Goal: Information Seeking & Learning: Learn about a topic

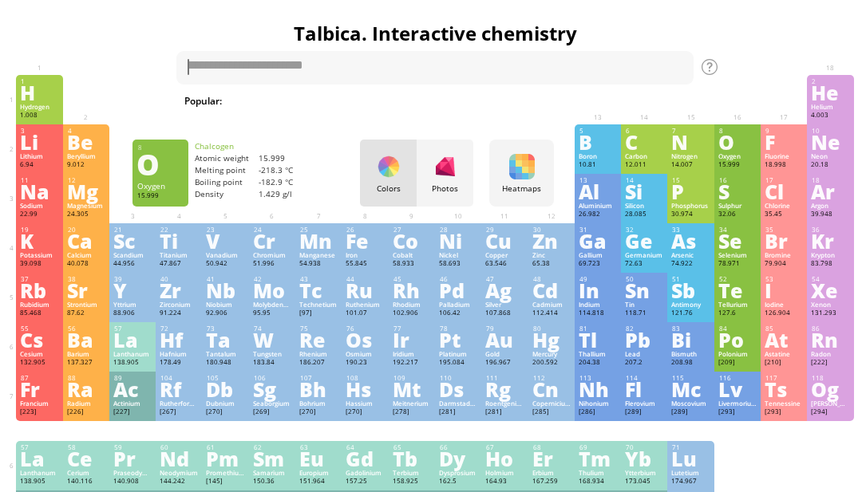
click at [735, 151] on div "O" at bounding box center [737, 142] width 38 height 18
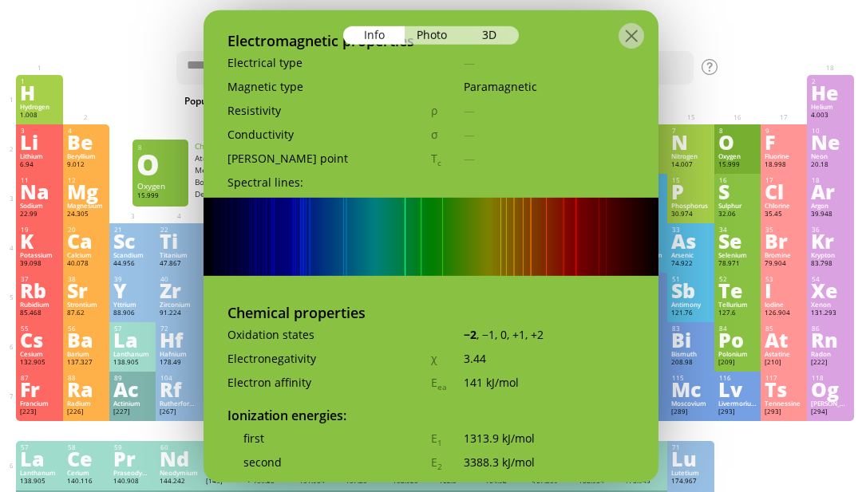
scroll to position [2467, 0]
click at [671, 55] on textarea at bounding box center [434, 68] width 517 height 34
click at [694, 45] on h1 "Talbica. Interactive chemistry" at bounding box center [435, 33] width 846 height 27
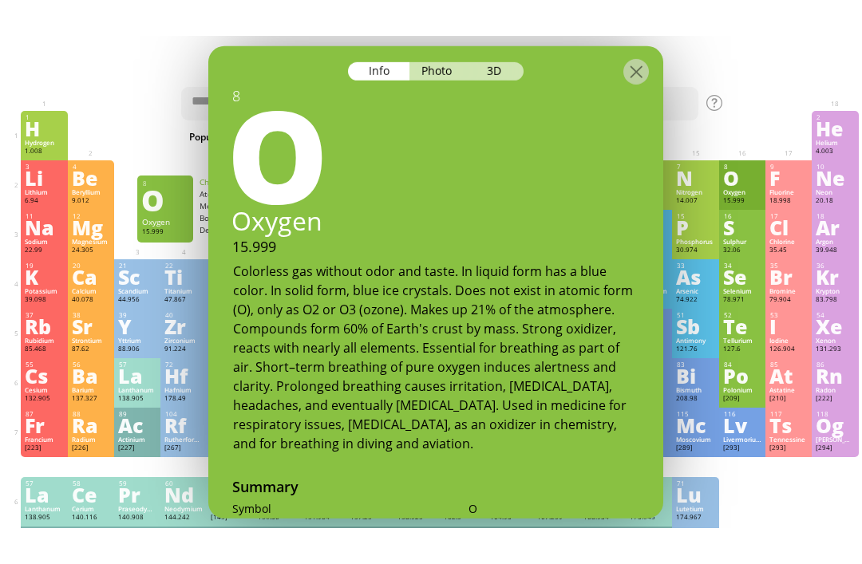
scroll to position [0, 0]
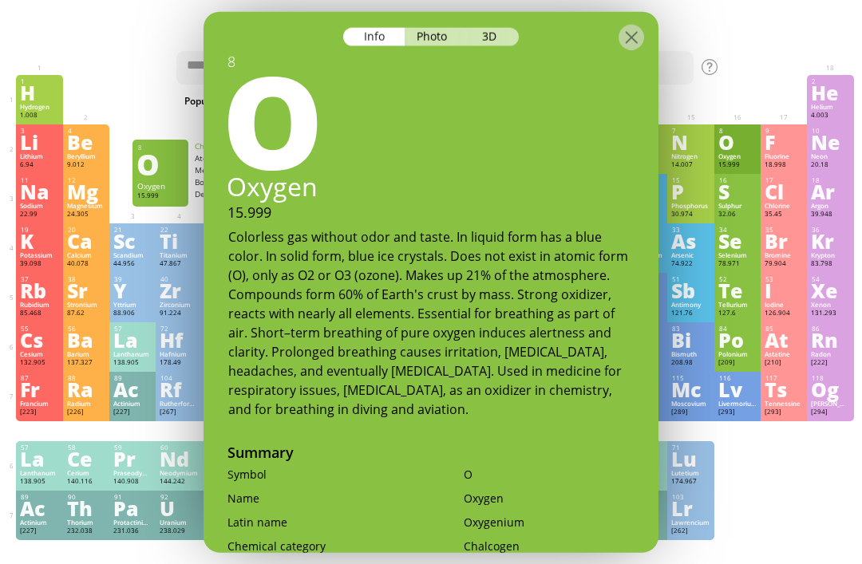
click at [499, 27] on div "3D" at bounding box center [489, 36] width 57 height 18
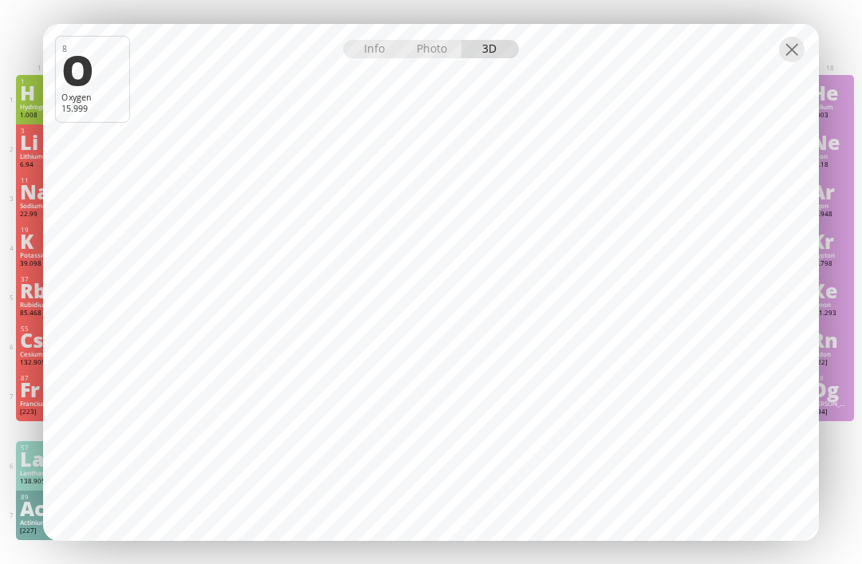
click at [439, 41] on div "Photo" at bounding box center [432, 49] width 57 height 18
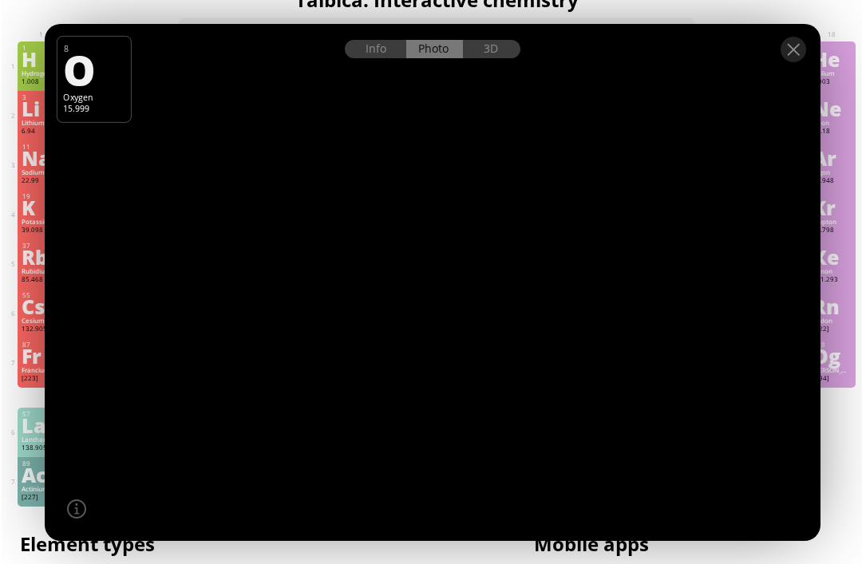
scroll to position [35, 0]
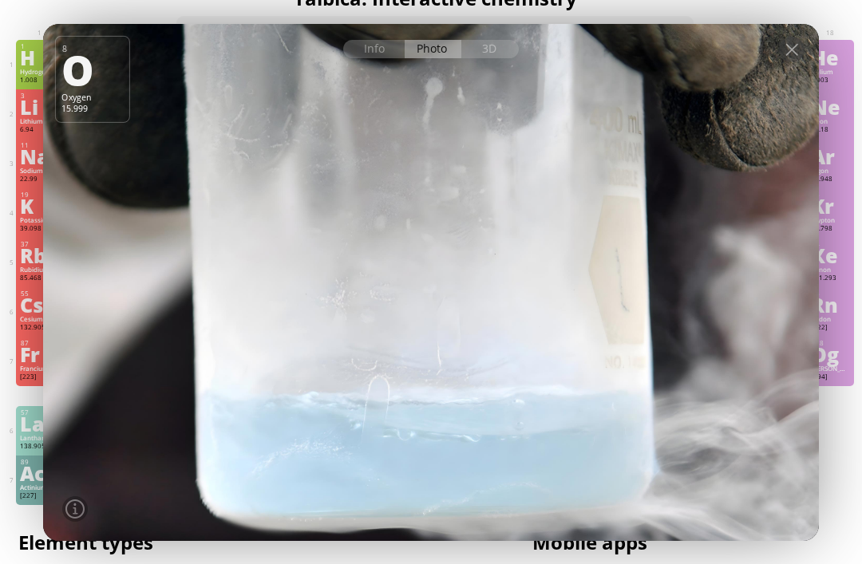
click at [787, 57] on div at bounding box center [792, 50] width 26 height 26
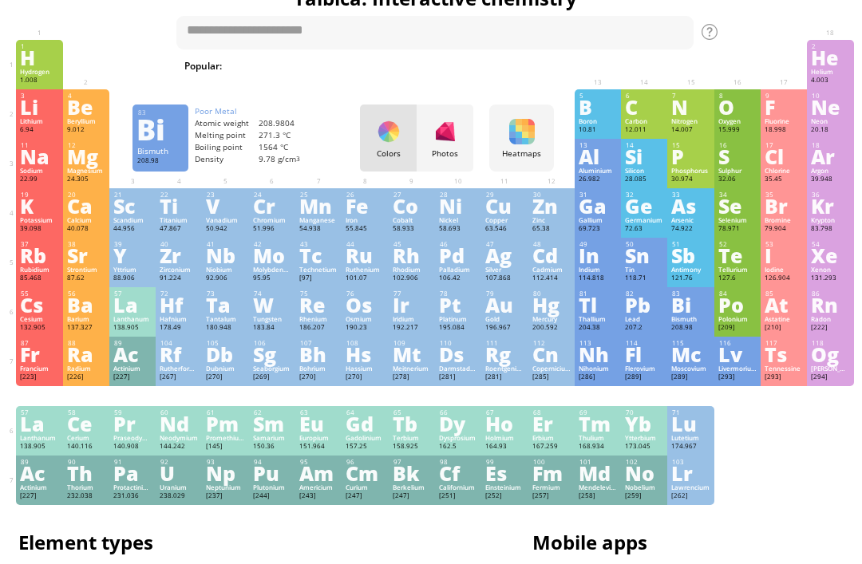
click at [684, 333] on div "208.98" at bounding box center [690, 328] width 38 height 10
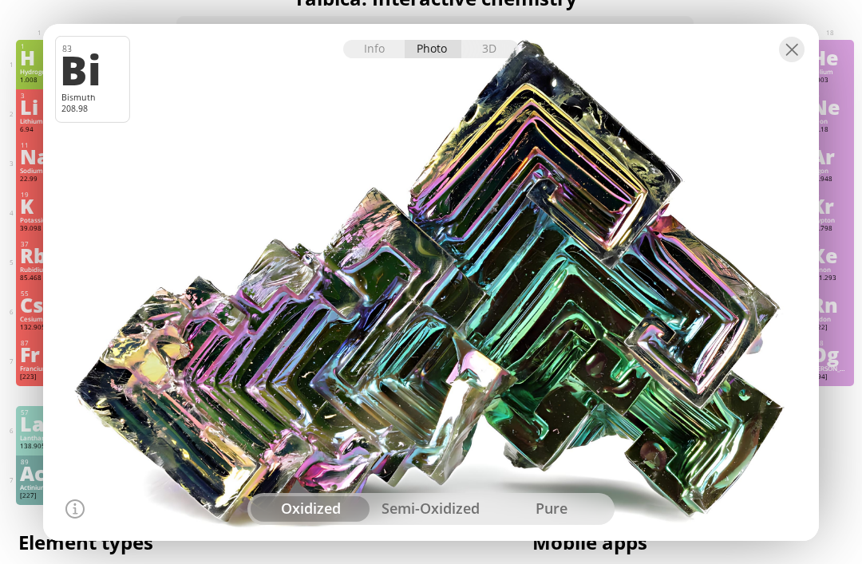
click at [407, 508] on div "semi-oxidized" at bounding box center [431, 509] width 120 height 26
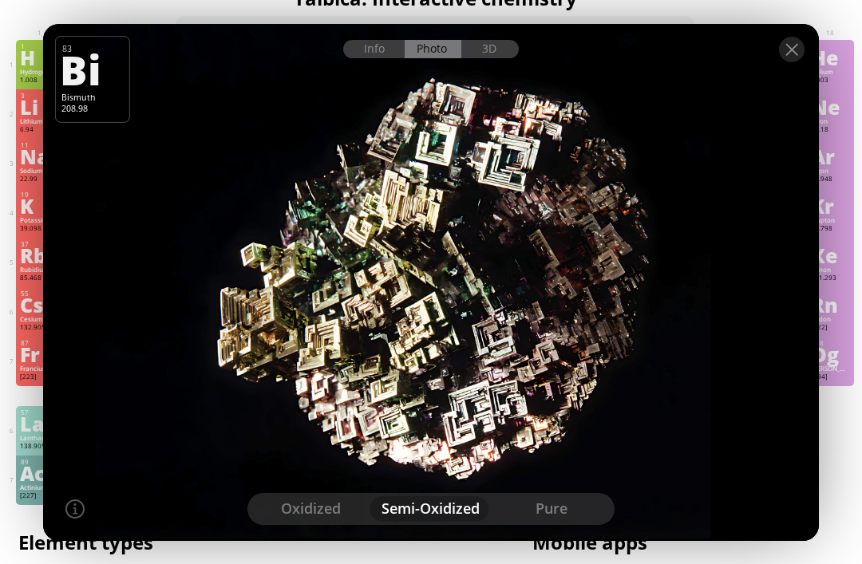
click at [550, 498] on div "pure" at bounding box center [551, 509] width 120 height 26
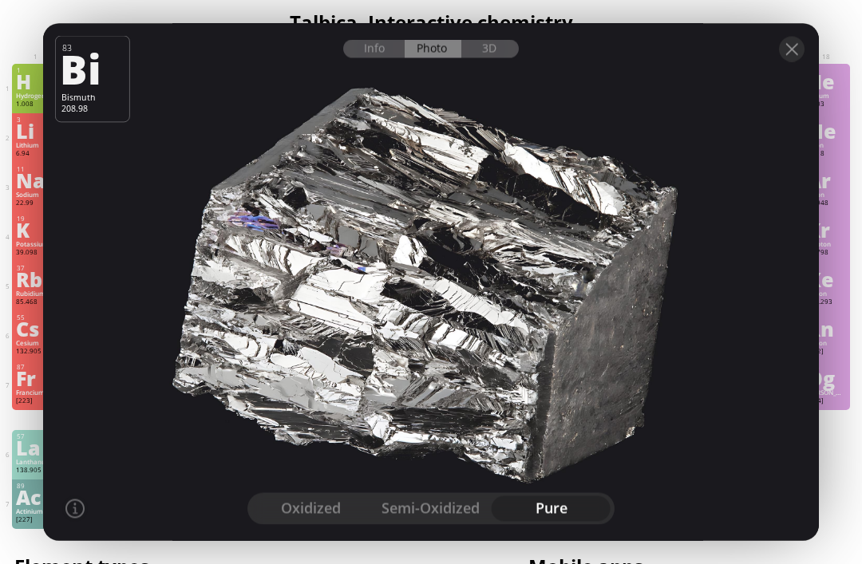
click at [478, 58] on div "3D" at bounding box center [489, 49] width 57 height 18
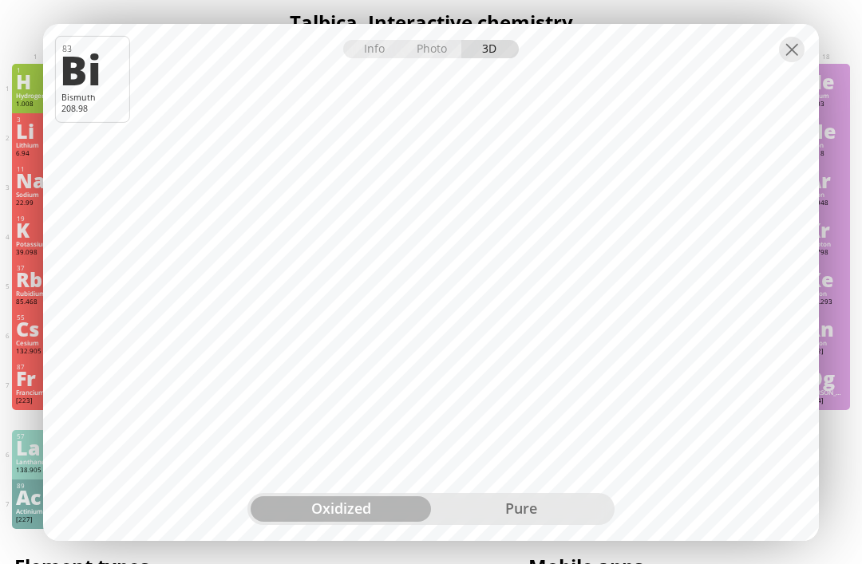
click at [480, 522] on div "pure" at bounding box center [521, 509] width 180 height 26
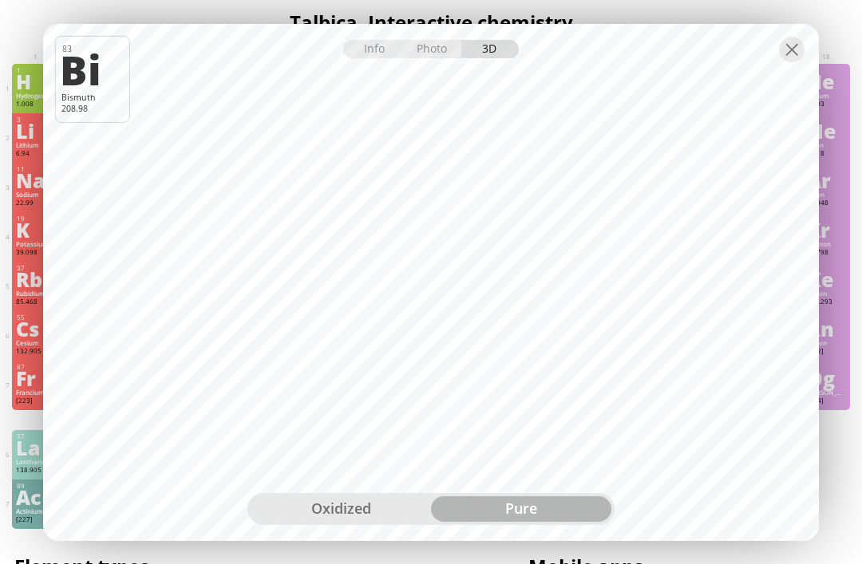
click at [383, 58] on div "Info" at bounding box center [373, 49] width 61 height 18
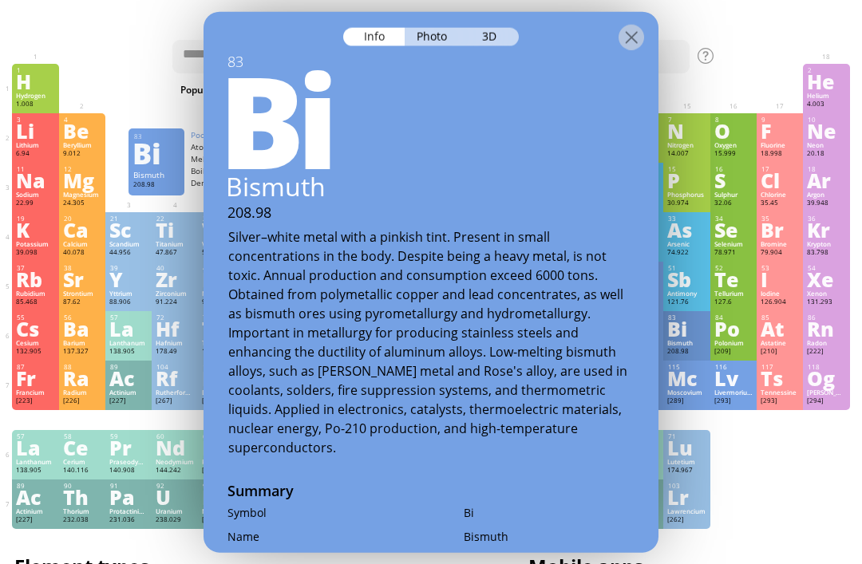
scroll to position [0, 0]
click at [631, 40] on div at bounding box center [631, 37] width 26 height 26
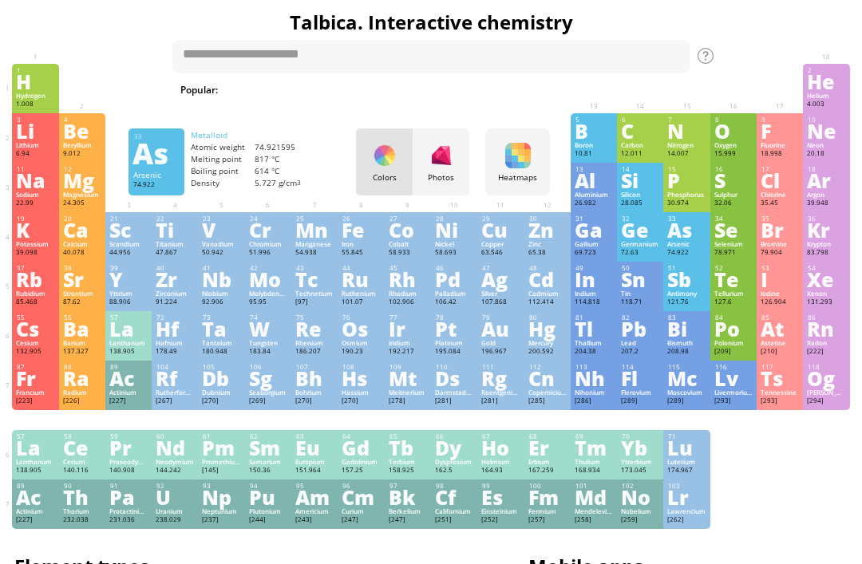
click at [674, 232] on div "As" at bounding box center [686, 230] width 38 height 18
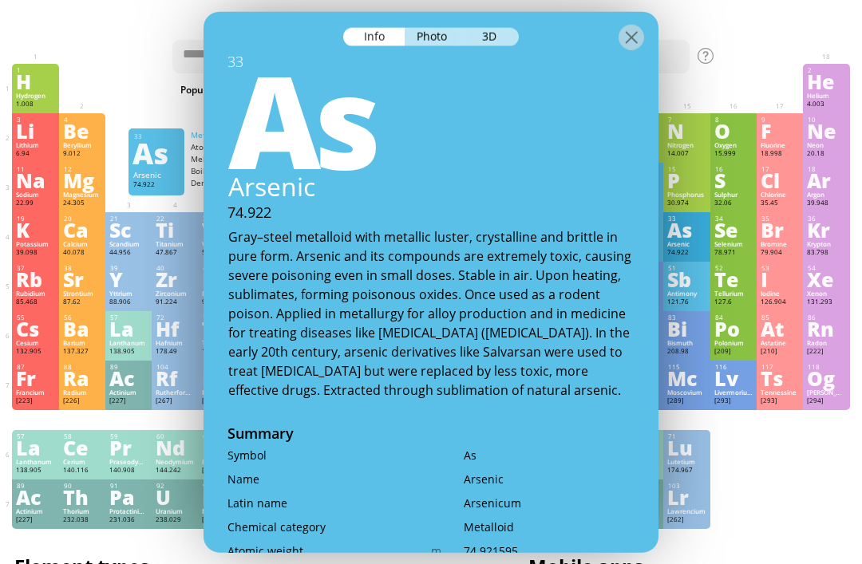
click at [509, 38] on div "3D" at bounding box center [489, 36] width 57 height 18
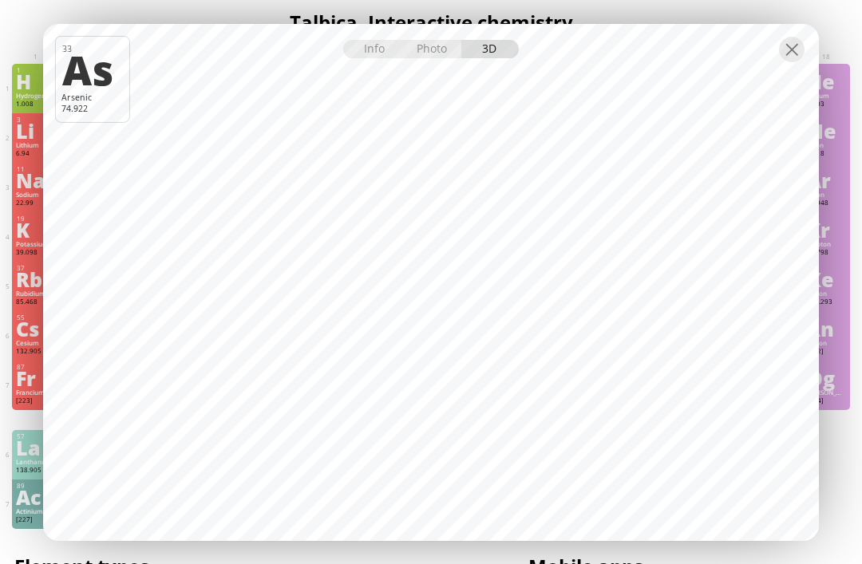
click at [789, 62] on div at bounding box center [792, 50] width 26 height 26
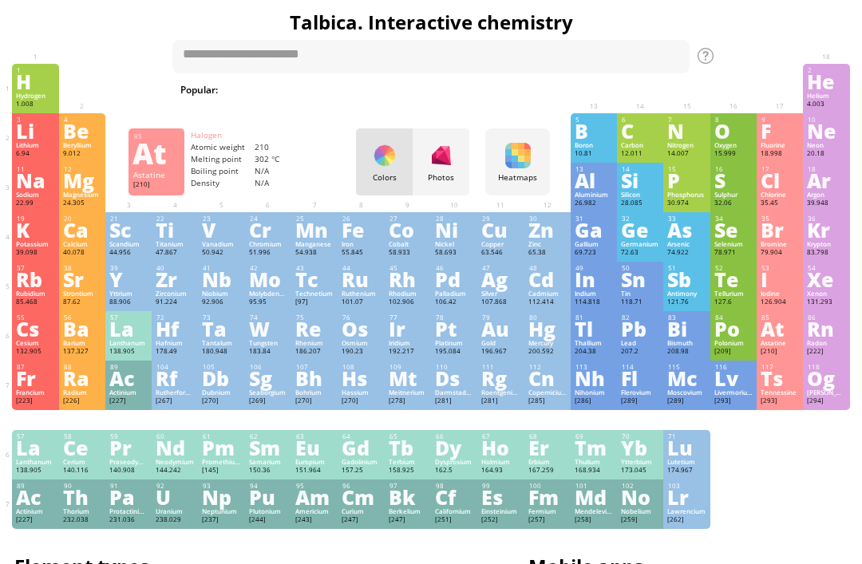
click at [775, 337] on div "At" at bounding box center [779, 329] width 38 height 18
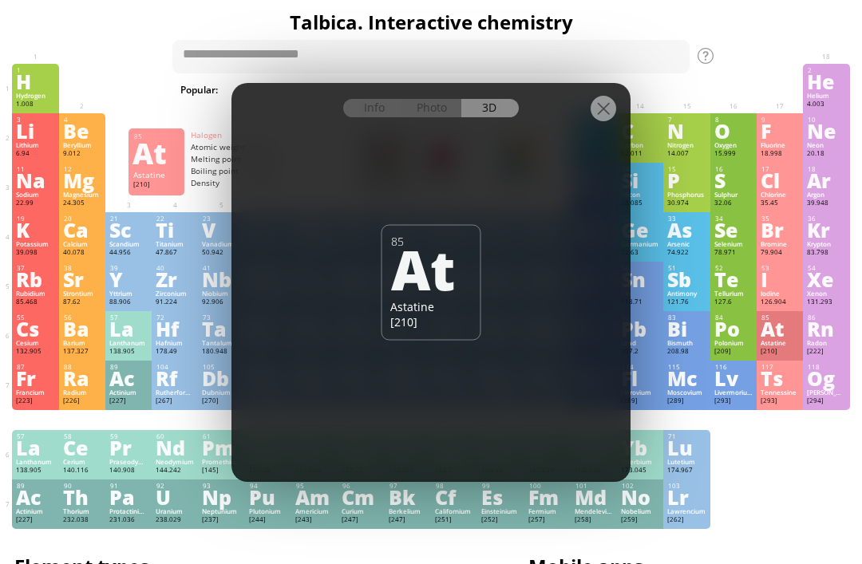
click at [495, 111] on div at bounding box center [430, 97] width 399 height 28
click at [494, 117] on div "Info Photo 3D" at bounding box center [430, 108] width 175 height 18
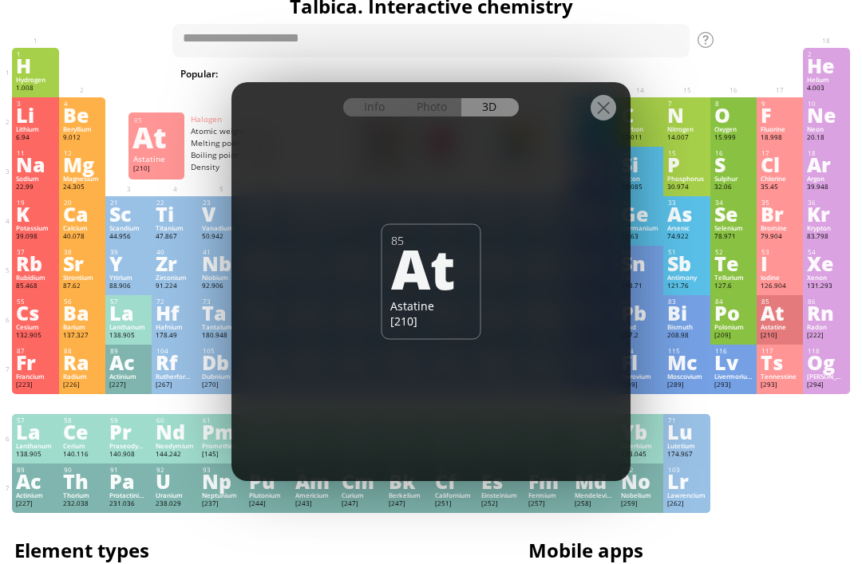
click at [444, 101] on div "Photo" at bounding box center [432, 108] width 57 height 18
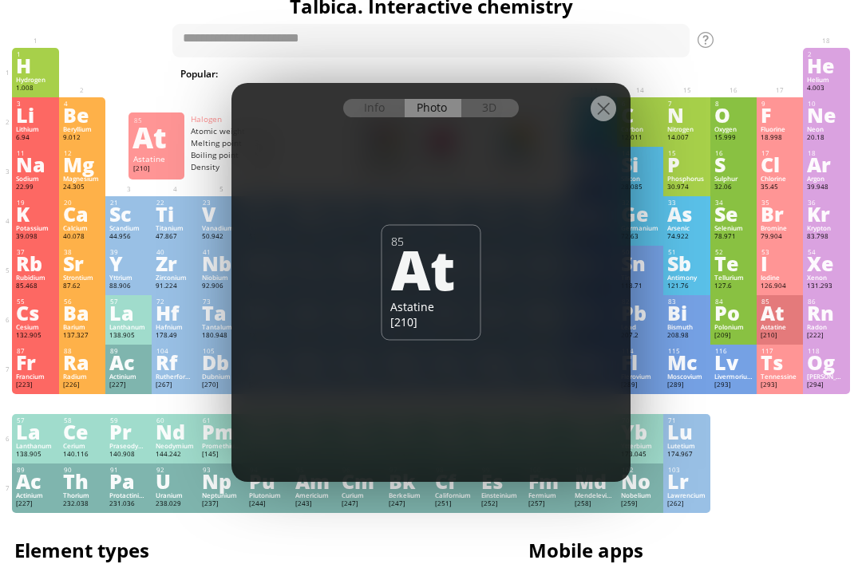
click at [390, 104] on div "Info" at bounding box center [373, 108] width 61 height 18
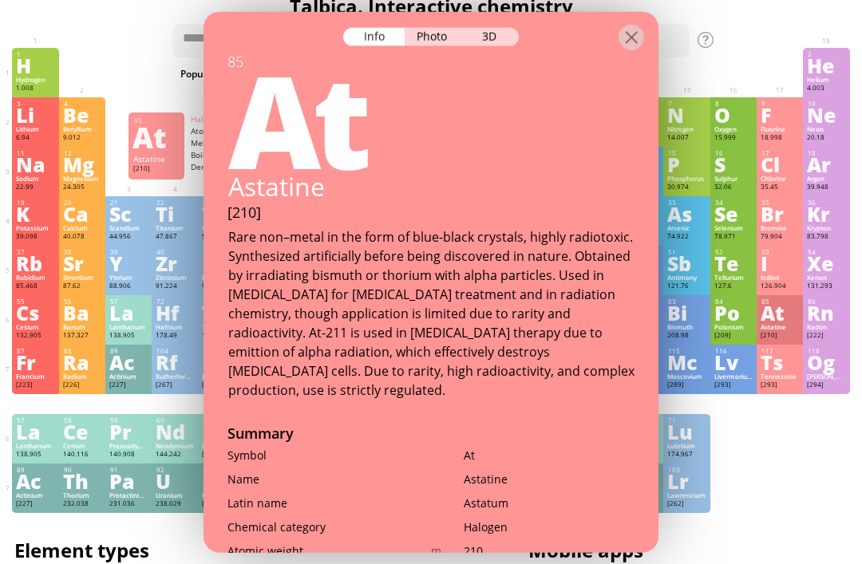
click at [443, 27] on div "Photo" at bounding box center [432, 36] width 57 height 18
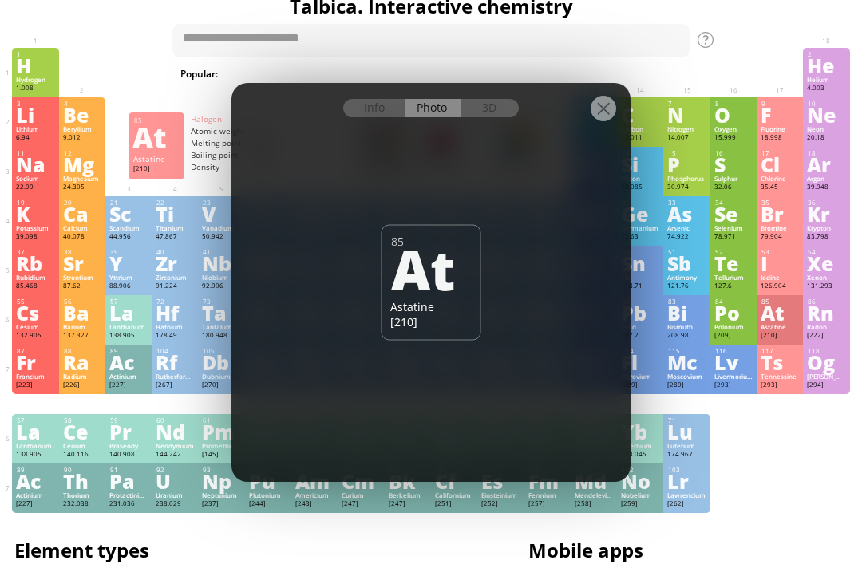
click at [502, 114] on div "3D" at bounding box center [489, 108] width 57 height 18
click at [597, 113] on div at bounding box center [603, 109] width 26 height 26
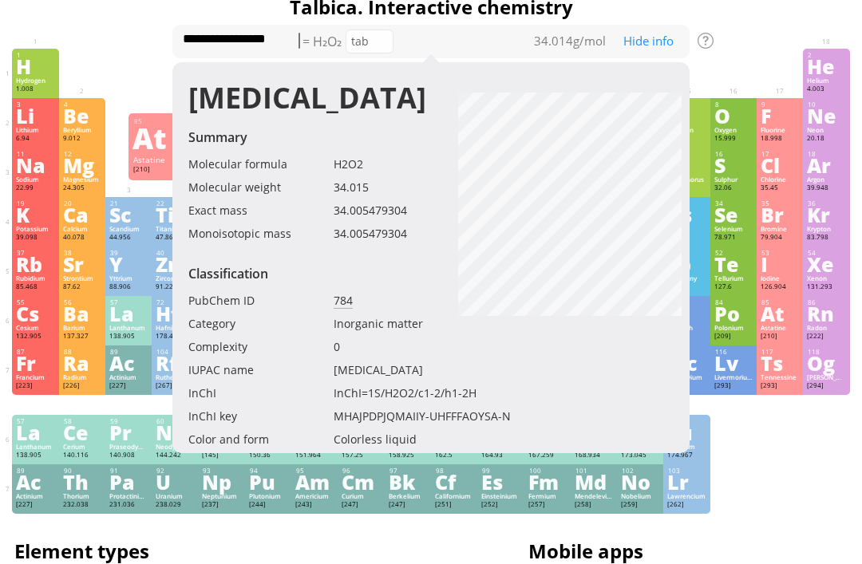
click at [742, 69] on div "1 H Hydrogen 1.008 −1, +1 −1, +1 -259.14 °C -252.87 °C 0.0899 g/l 1s 1 2 He Hel…" at bounding box center [430, 73] width 837 height 49
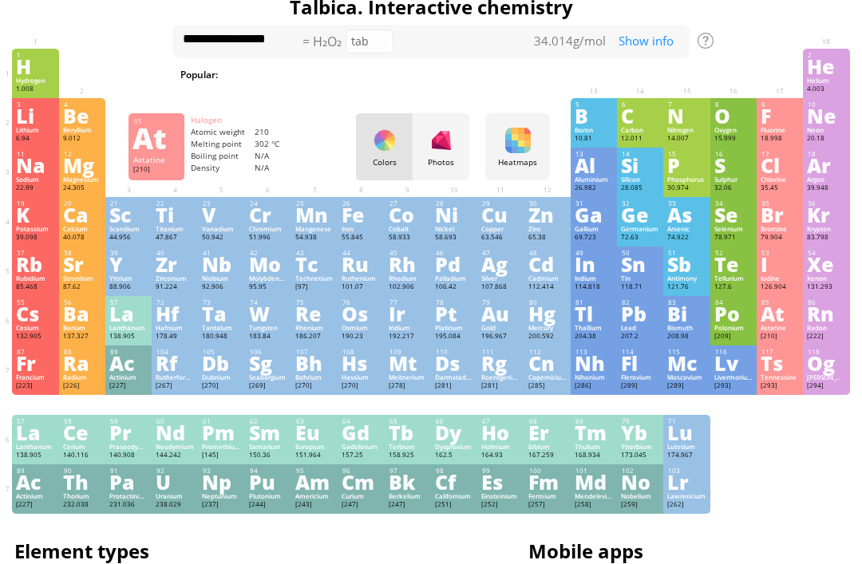
scroll to position [27, 4]
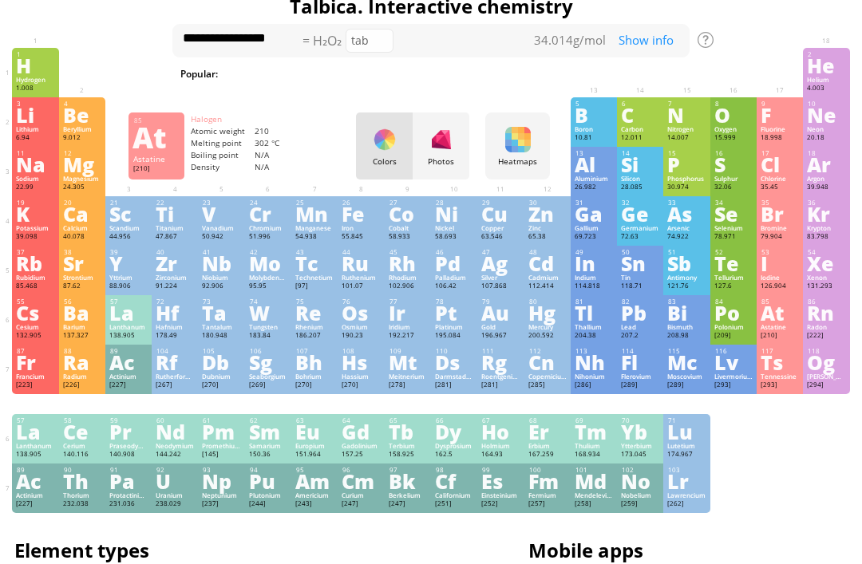
click at [369, 47] on div "tab" at bounding box center [369, 41] width 48 height 24
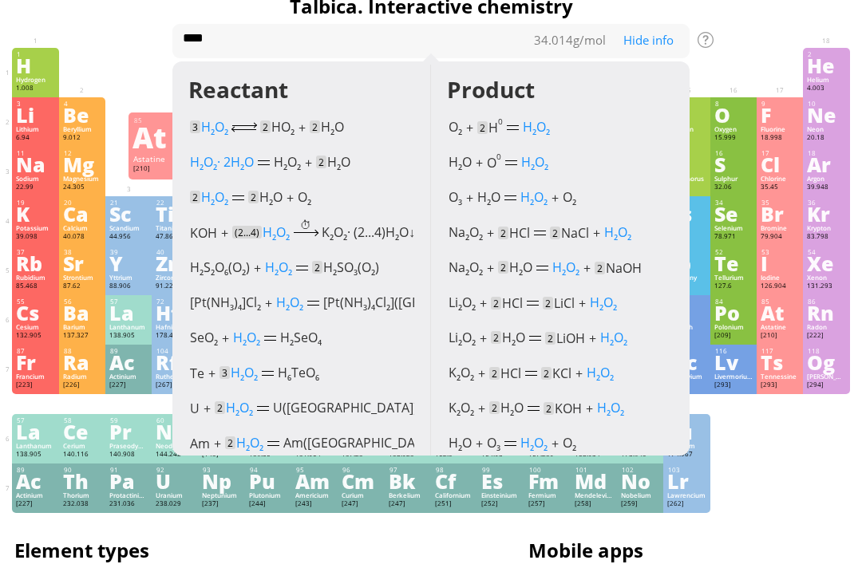
click at [786, 34] on div "Summary Molecular formula Molecular weight Exact mass Monoisotopic mass Classif…" at bounding box center [431, 492] width 862 height 1030
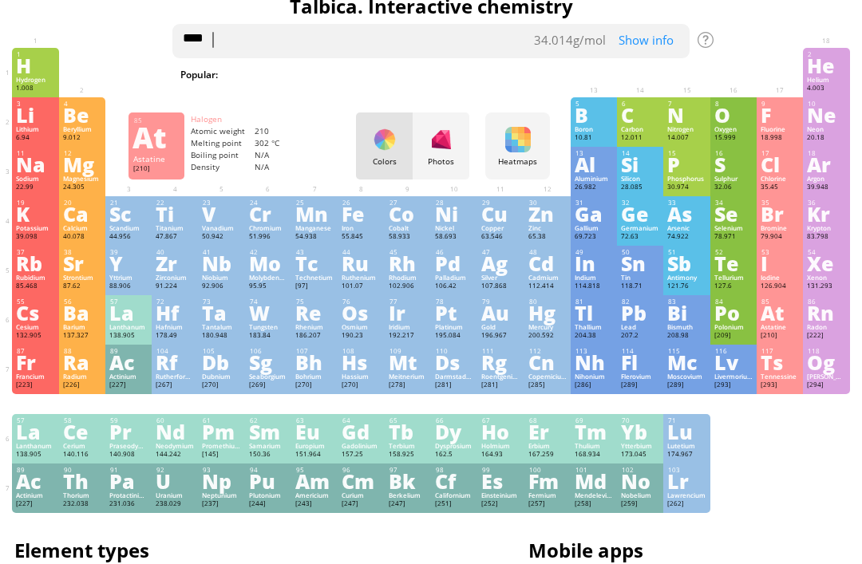
click at [487, 57] on textarea "****" at bounding box center [430, 41] width 517 height 34
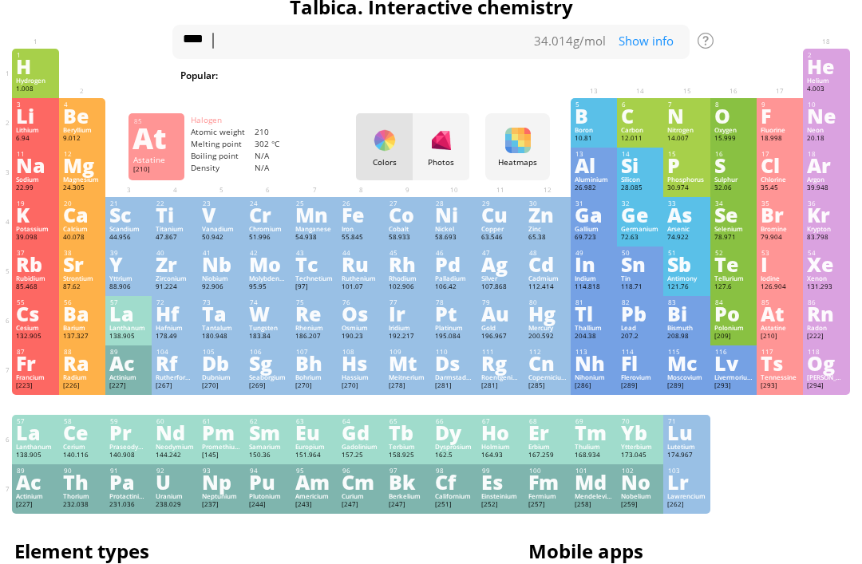
click at [658, 43] on div "Show info" at bounding box center [649, 42] width 80 height 18
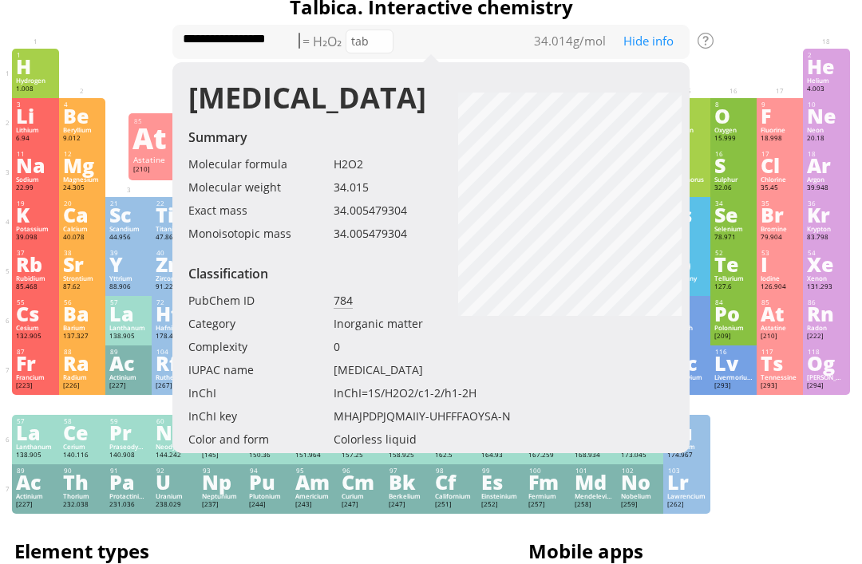
click at [741, 28] on div "**********" at bounding box center [431, 493] width 862 height 1030
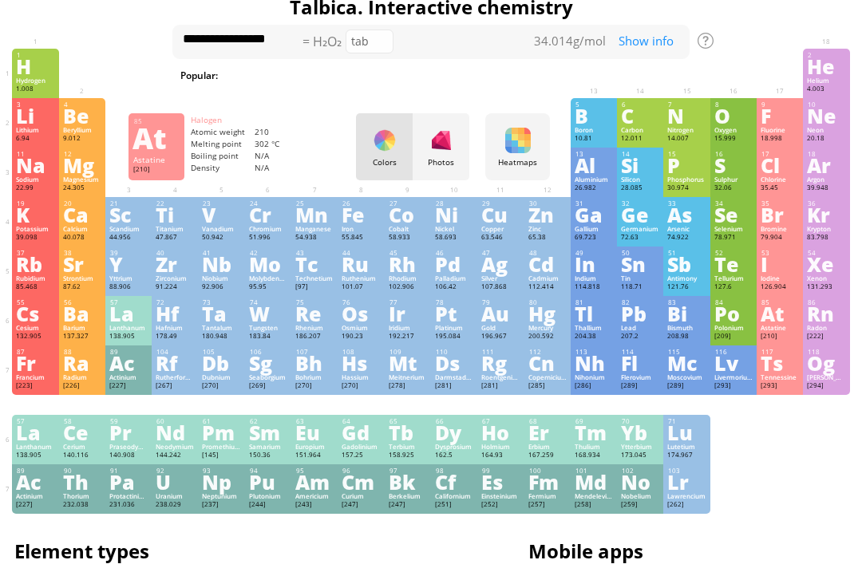
scroll to position [27, 4]
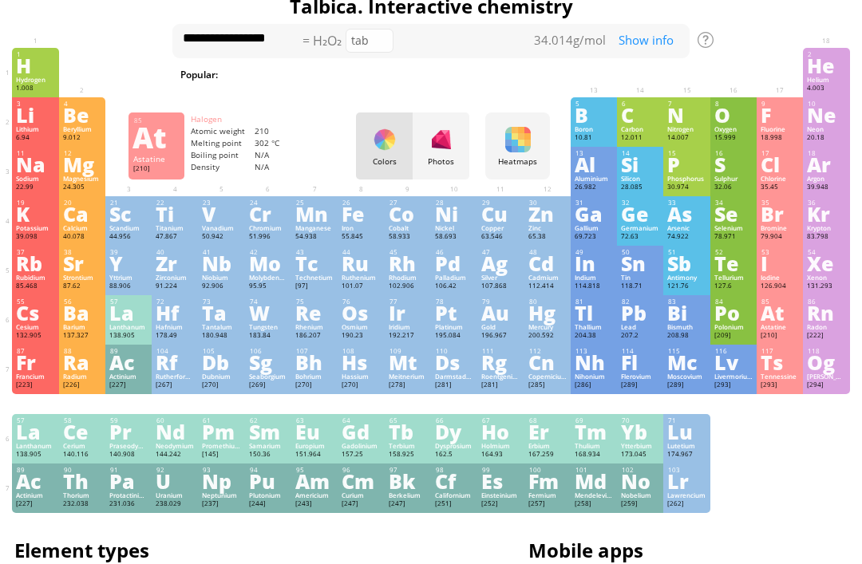
click at [645, 36] on div "Show info" at bounding box center [649, 41] width 80 height 18
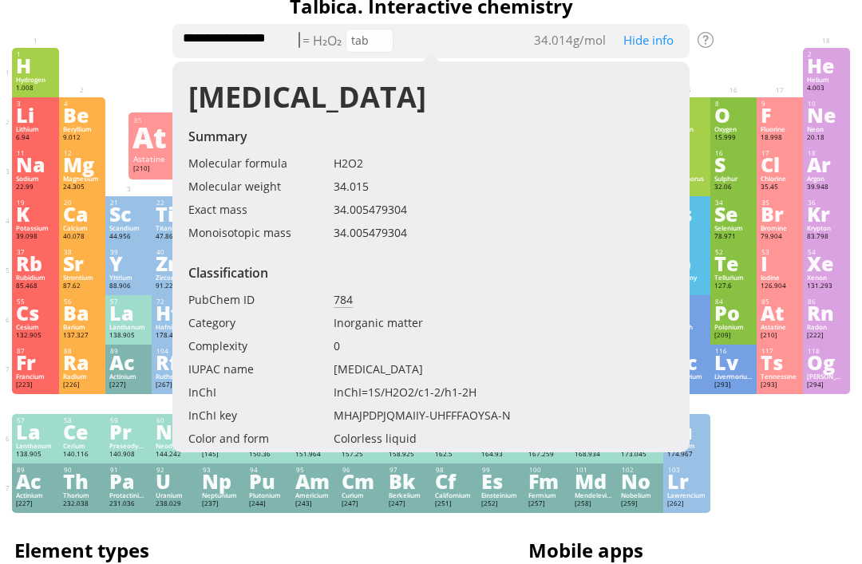
scroll to position [26, 4]
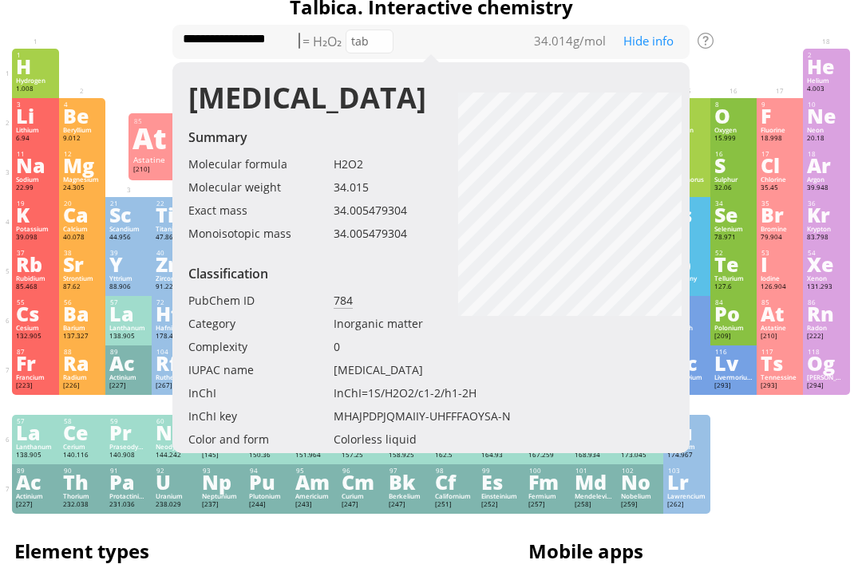
click at [373, 42] on div "tab" at bounding box center [369, 42] width 48 height 24
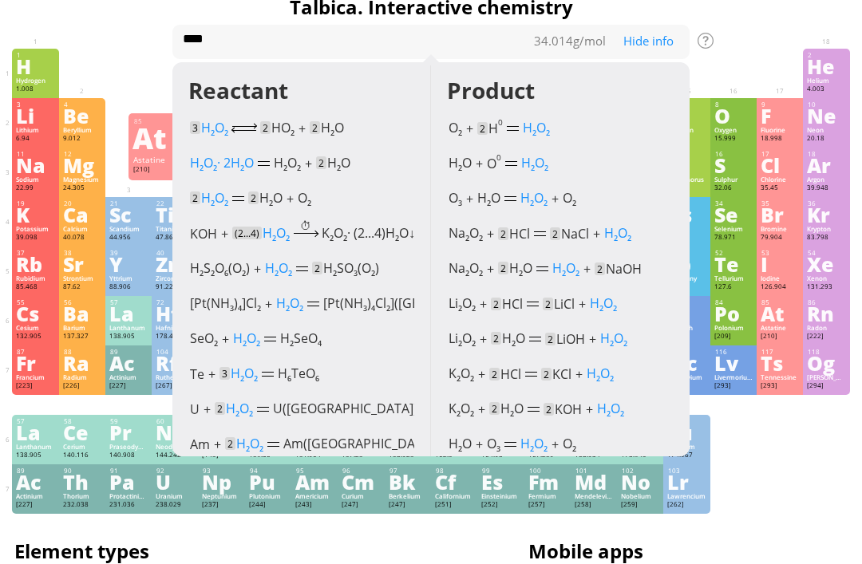
scroll to position [27, 4]
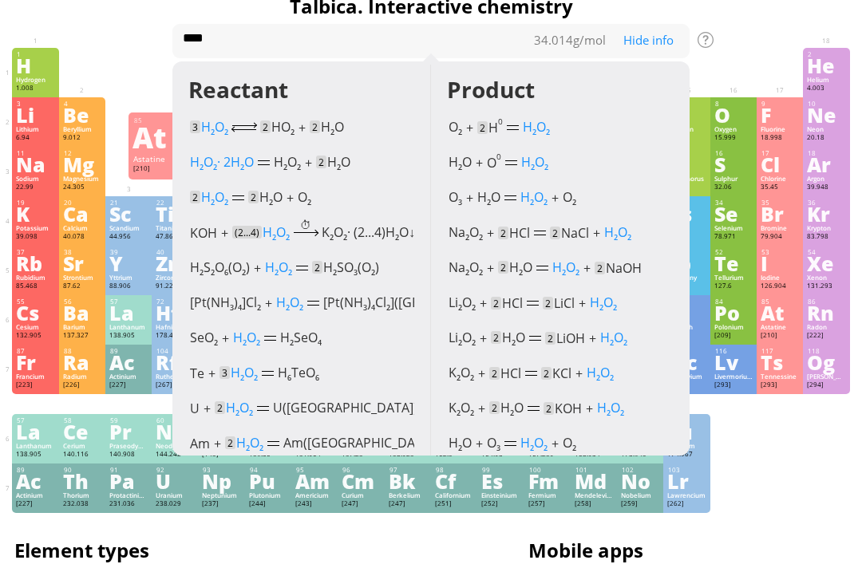
click at [755, 56] on div at bounding box center [733, 56] width 46 height 16
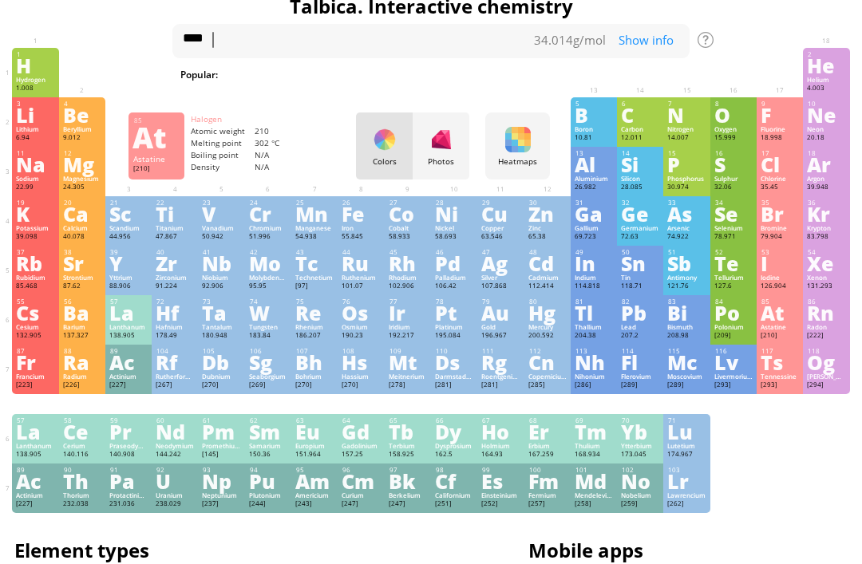
click at [646, 73] on span "[MEDICAL_DATA]" at bounding box center [692, 74] width 93 height 16
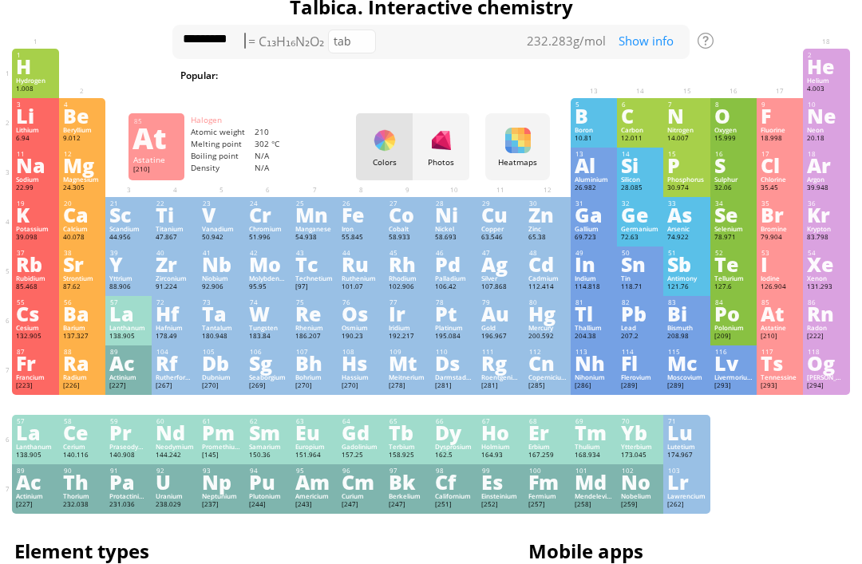
click at [416, 77] on span "H 2 SO 4" at bounding box center [438, 75] width 44 height 16
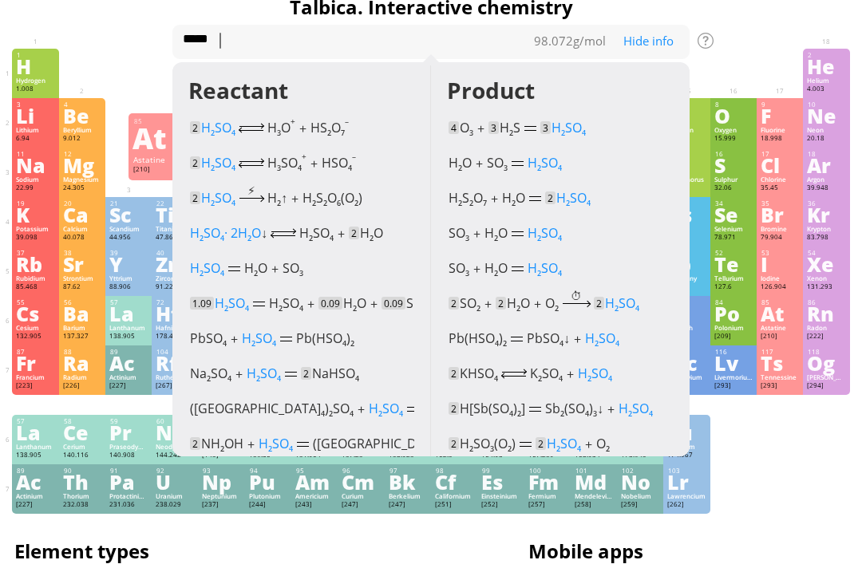
click at [763, 53] on div at bounding box center [779, 56] width 38 height 10
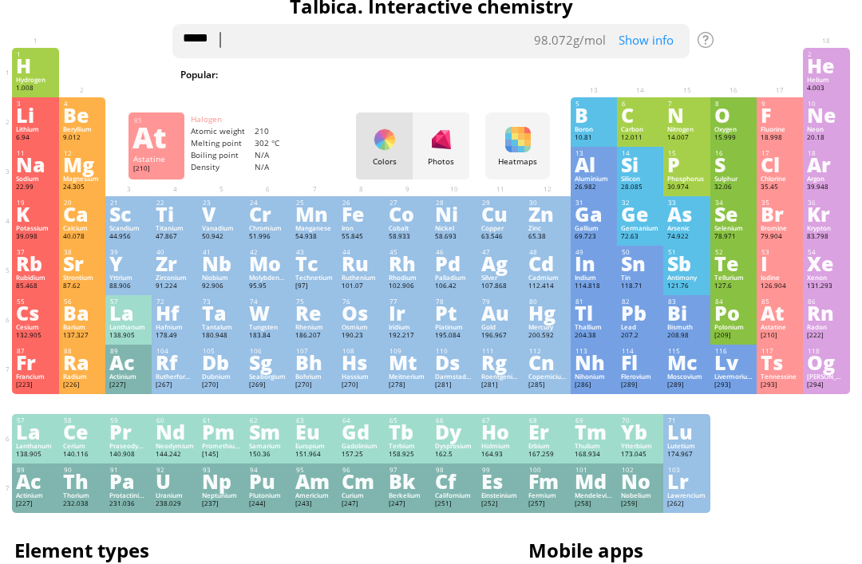
click at [495, 55] on textarea "*****" at bounding box center [430, 41] width 517 height 34
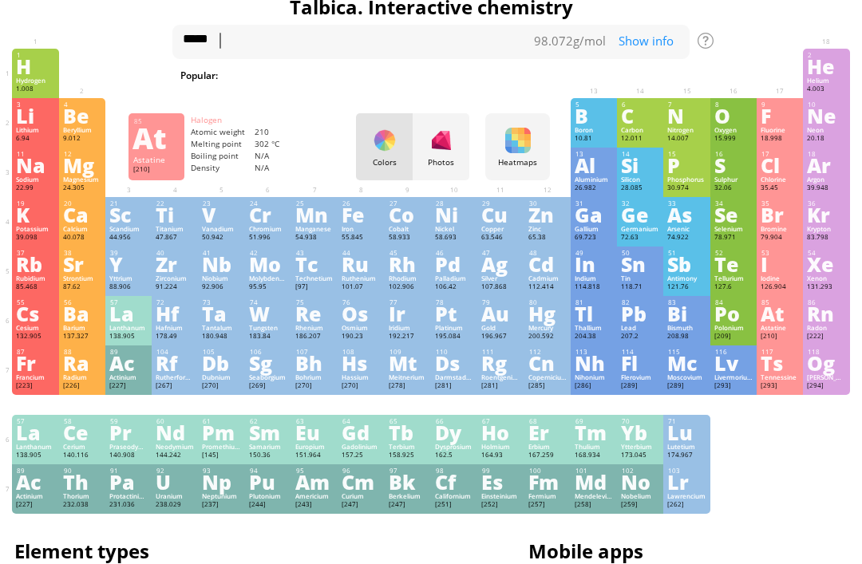
click at [653, 47] on div "Show info" at bounding box center [649, 42] width 80 height 18
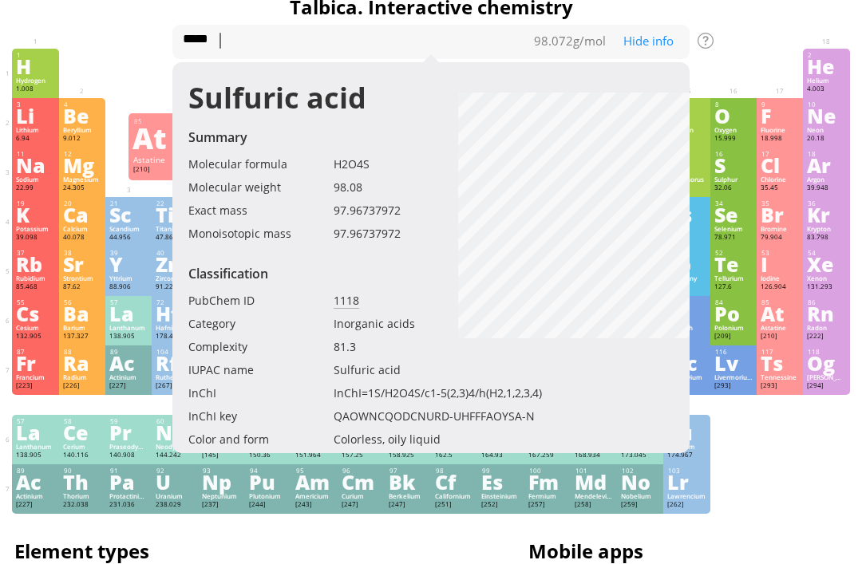
click at [736, 26] on div "Summary Molecular formula Molecular weight Exact mass Monoisotopic mass Classif…" at bounding box center [431, 493] width 862 height 1030
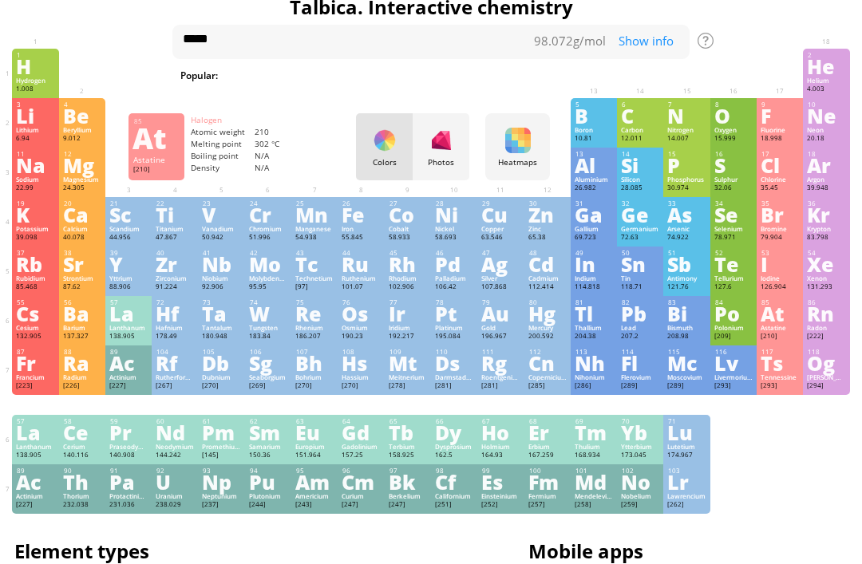
scroll to position [27, 4]
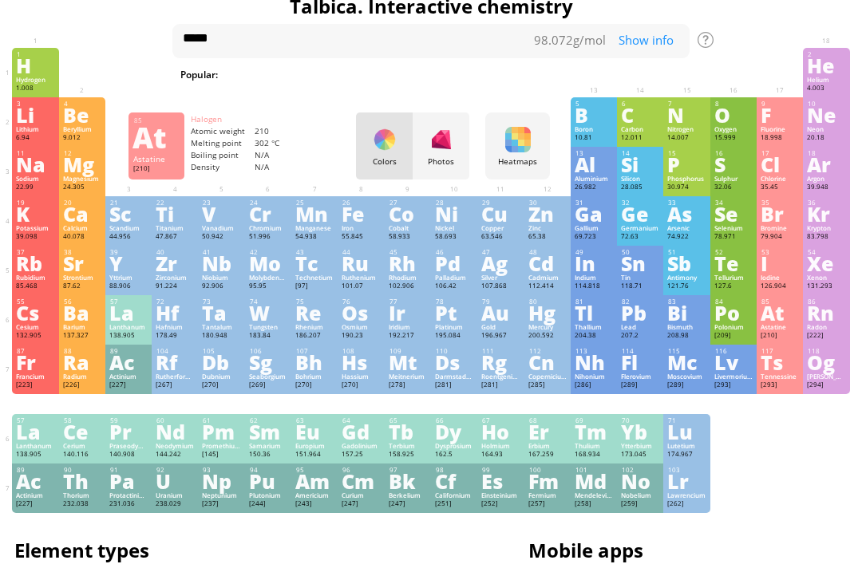
click at [744, 22] on div "Summary Molecular formula Molecular weight Exact mass Monoisotopic mass Classif…" at bounding box center [431, 492] width 862 height 1030
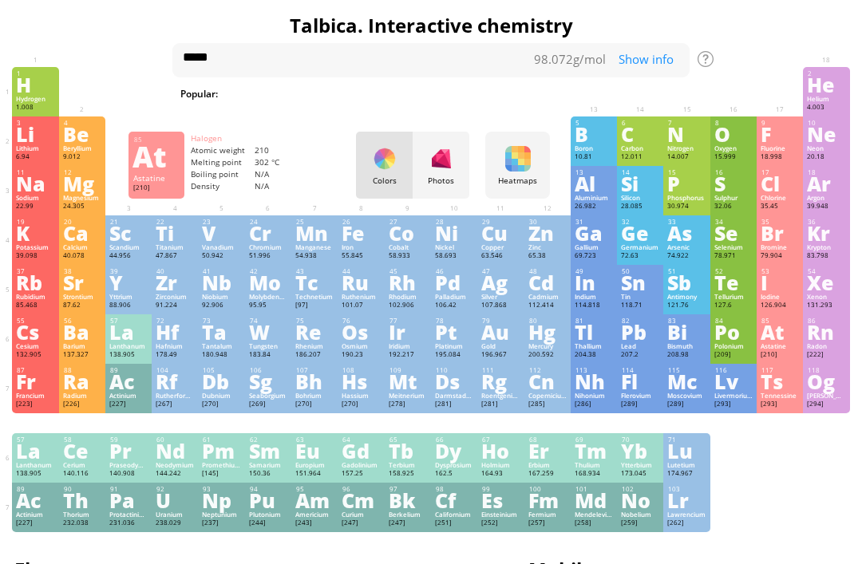
scroll to position [0, 4]
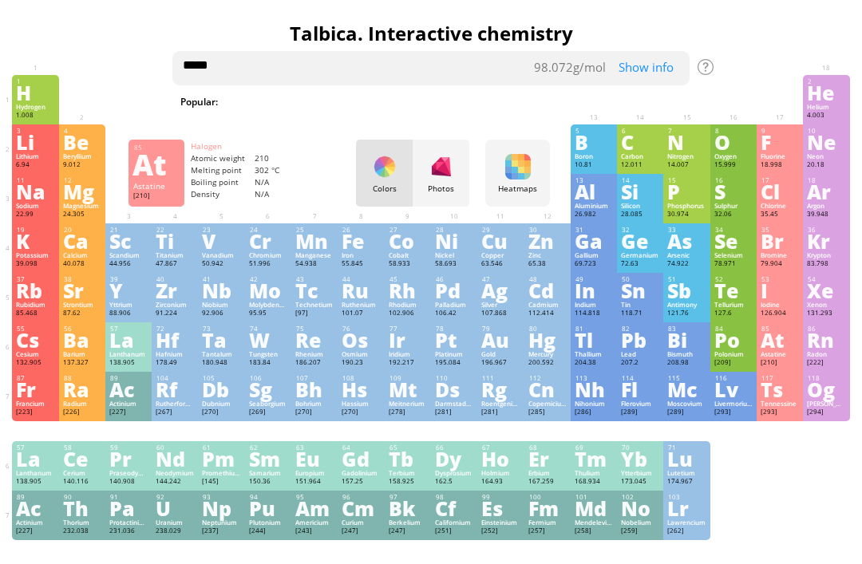
click at [471, 64] on textarea "*****" at bounding box center [430, 68] width 517 height 34
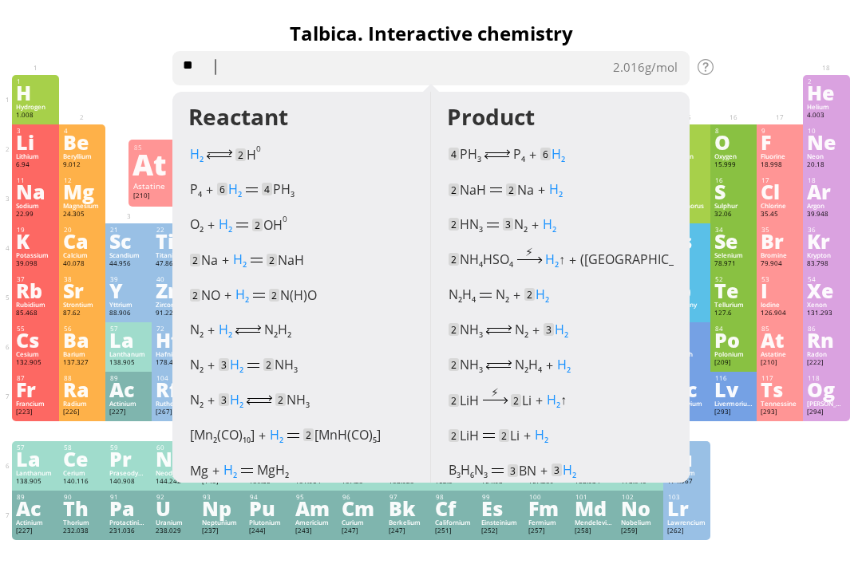
type textarea "*"
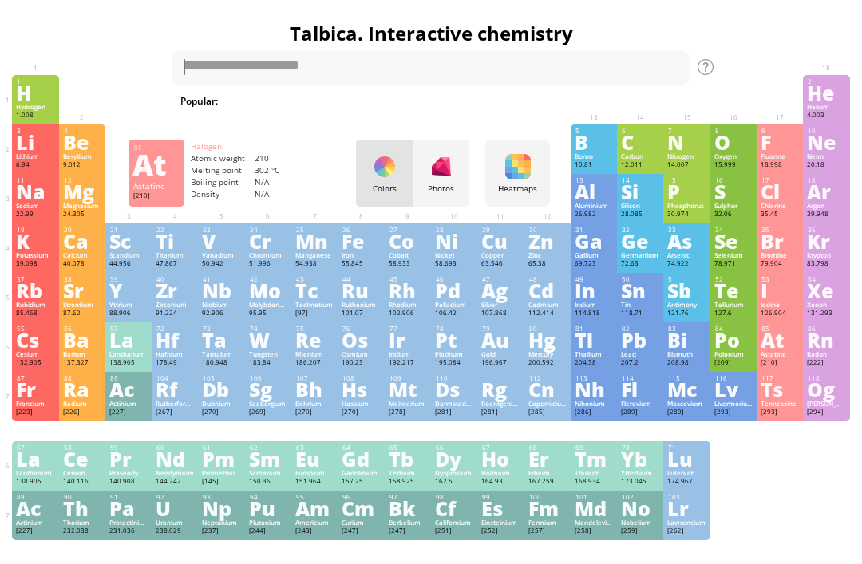
click at [745, 11] on div "Summary Molecular formula Molecular weight Exact mass Monoisotopic mass Classif…" at bounding box center [431, 519] width 862 height 1030
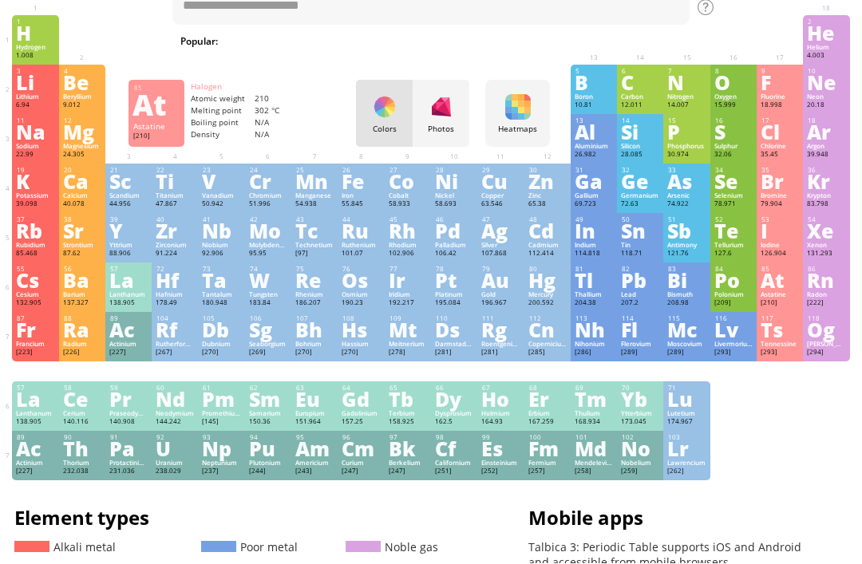
scroll to position [60, 4]
click at [827, 338] on div "Og" at bounding box center [825, 330] width 38 height 18
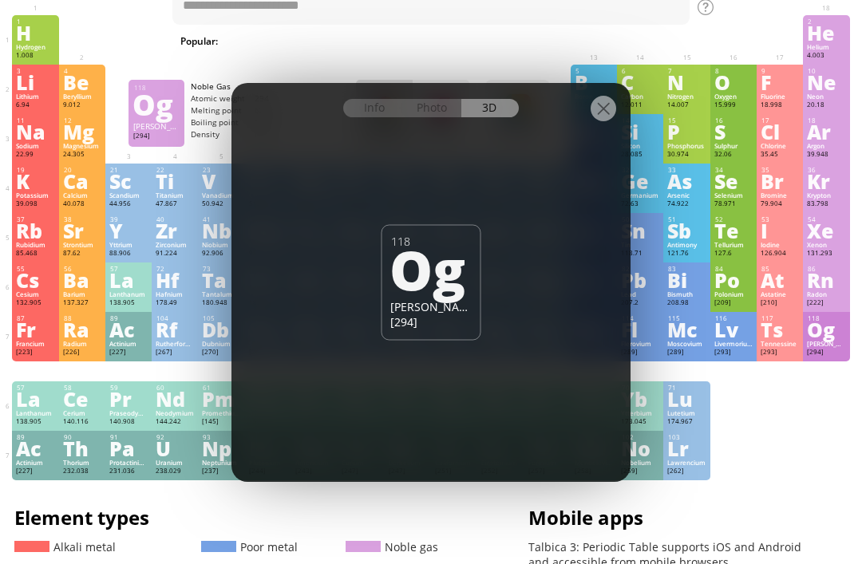
click at [606, 121] on div at bounding box center [603, 109] width 26 height 26
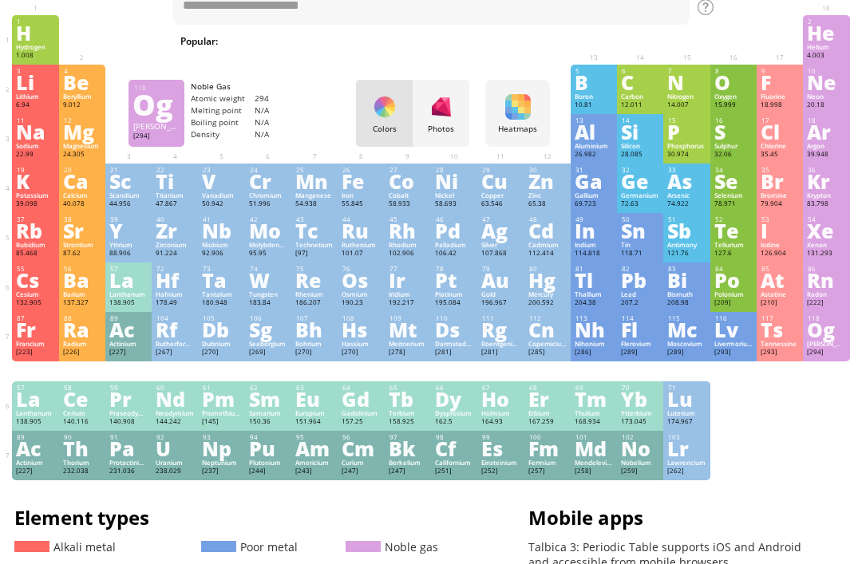
click at [830, 338] on div "Og" at bounding box center [825, 330] width 38 height 18
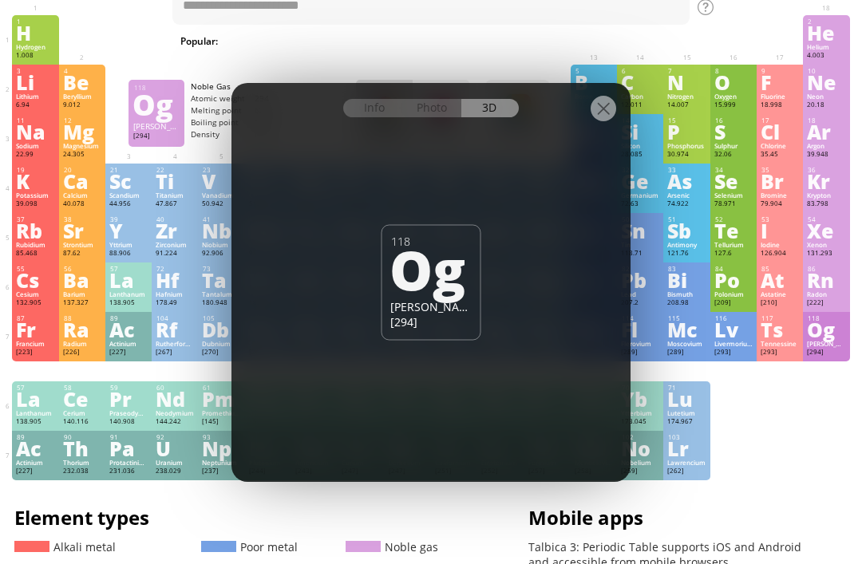
click at [378, 117] on div "Info" at bounding box center [373, 108] width 61 height 18
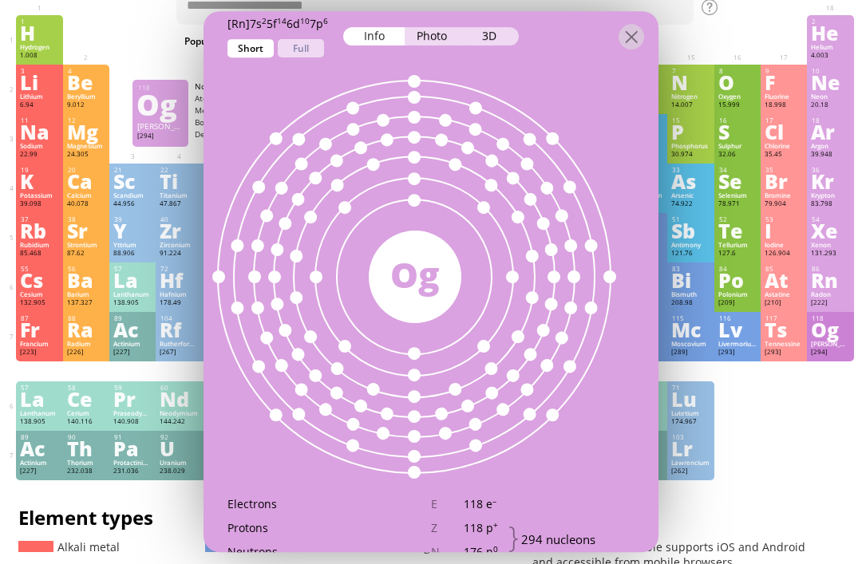
scroll to position [740, 0]
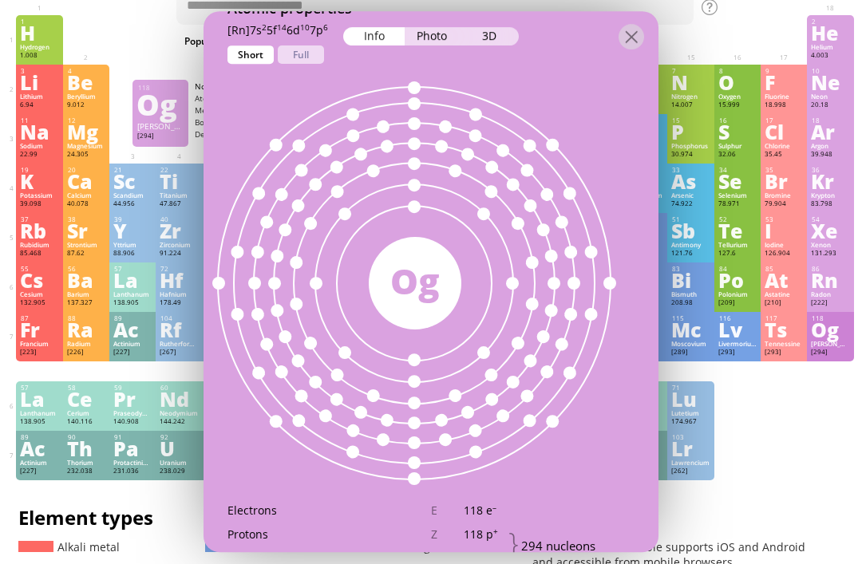
click at [316, 53] on div "Full" at bounding box center [301, 54] width 46 height 18
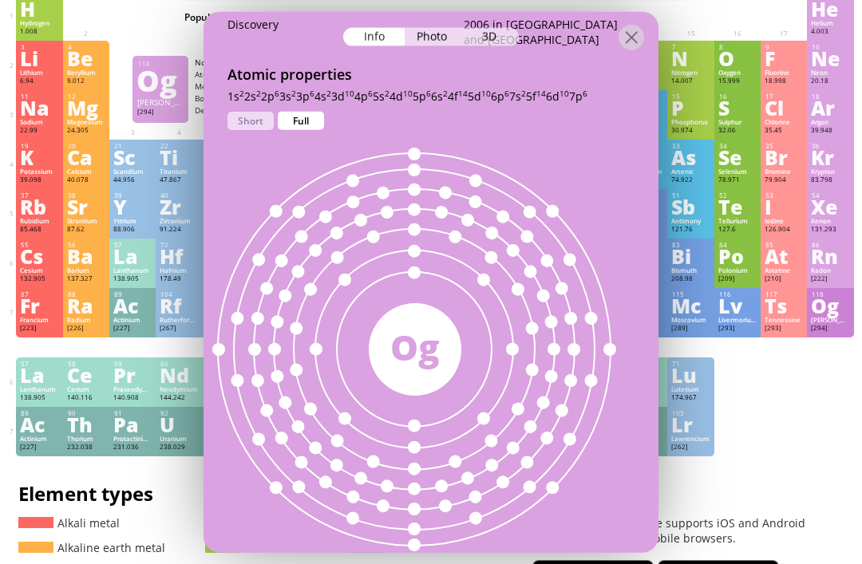
scroll to position [111, 0]
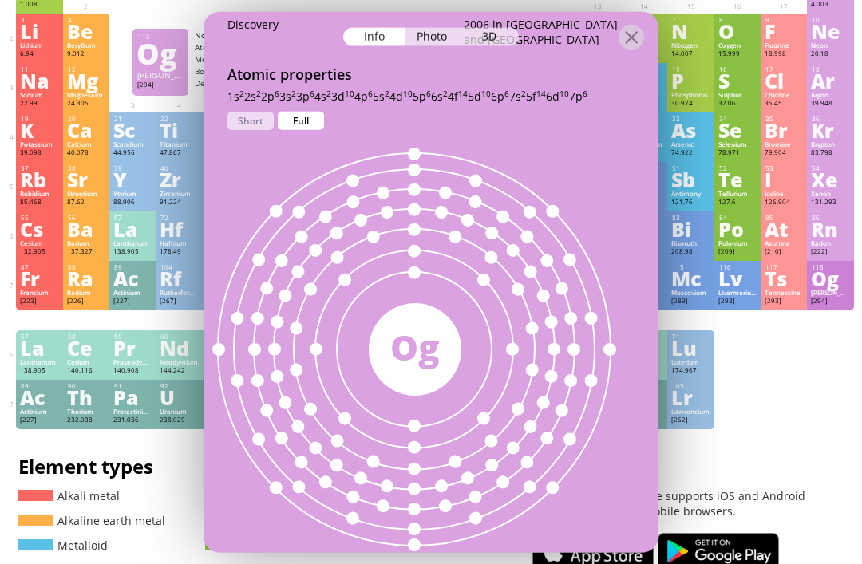
click at [636, 24] on div at bounding box center [631, 37] width 26 height 26
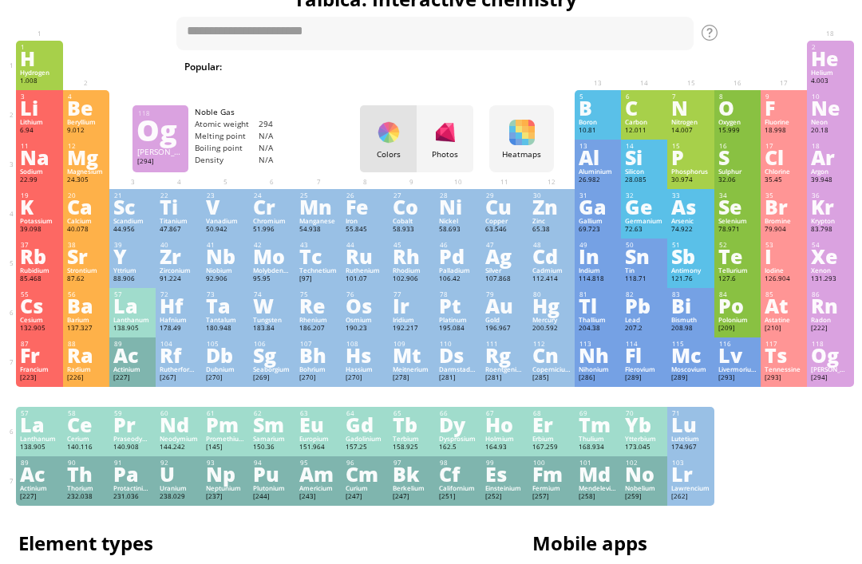
scroll to position [33, 0]
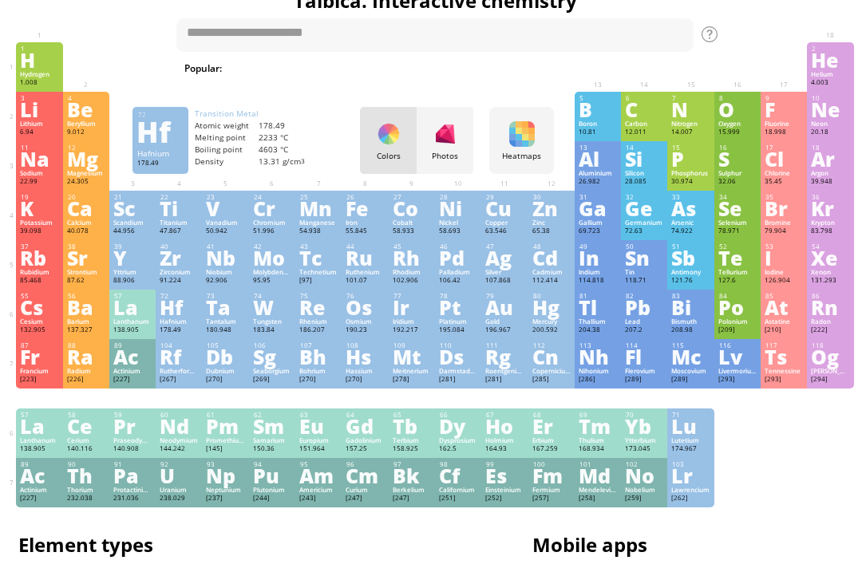
click at [170, 316] on div "Hf" at bounding box center [179, 307] width 38 height 18
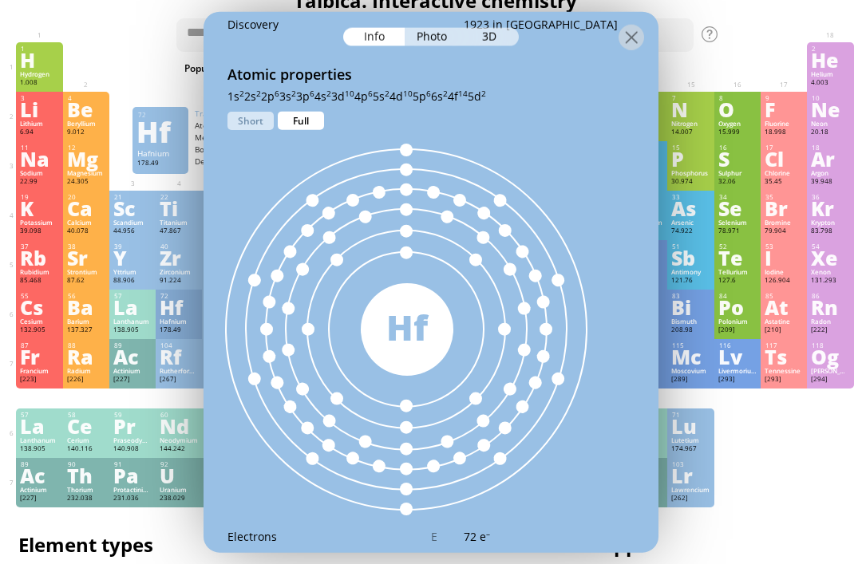
click at [622, 27] on div at bounding box center [631, 37] width 26 height 26
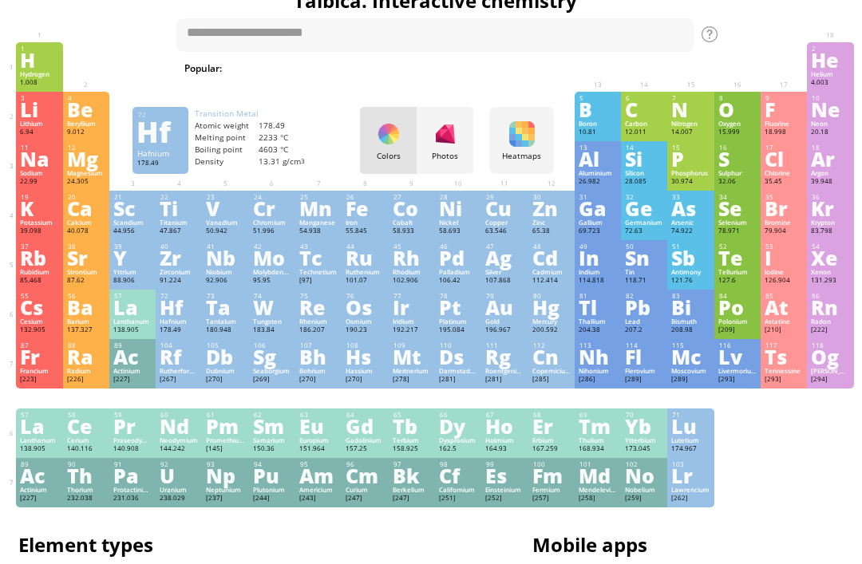
click at [265, 316] on div "W" at bounding box center [272, 307] width 38 height 18
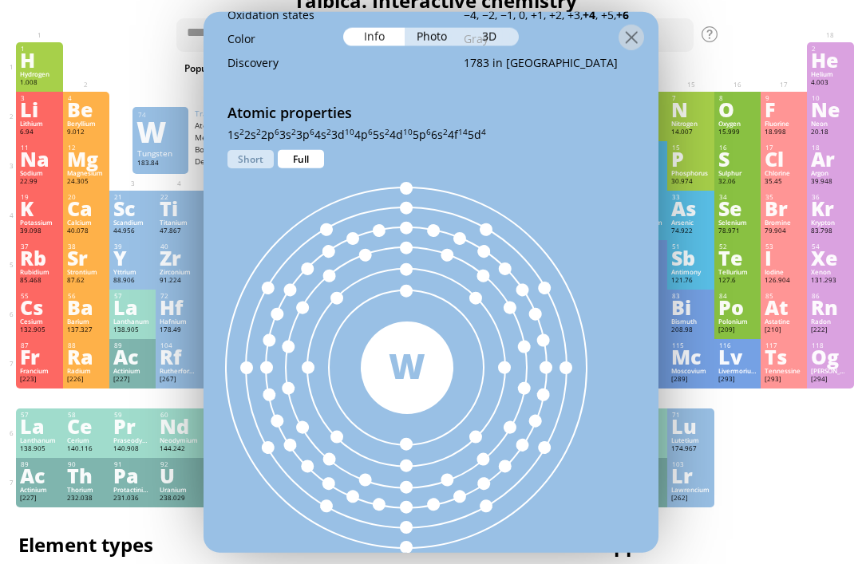
click at [505, 27] on div "3D" at bounding box center [489, 36] width 57 height 18
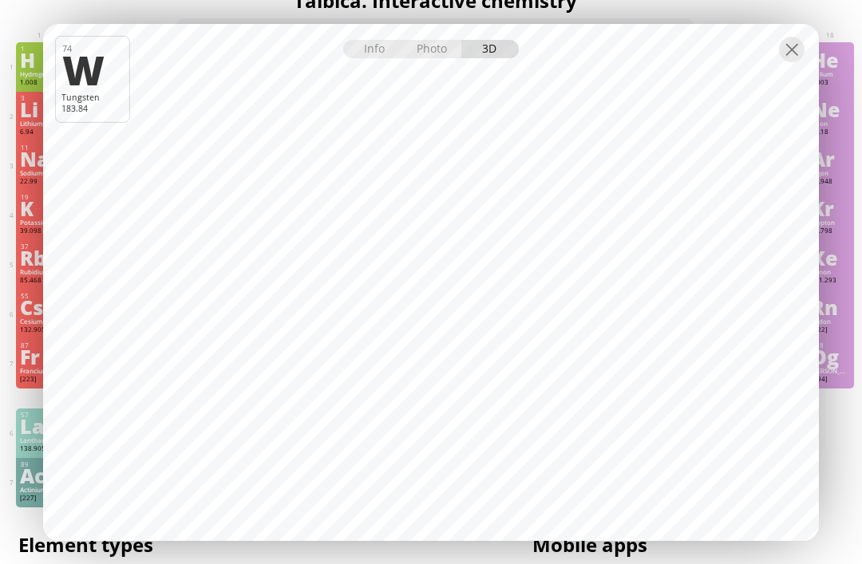
click at [444, 52] on div "Photo" at bounding box center [432, 49] width 57 height 18
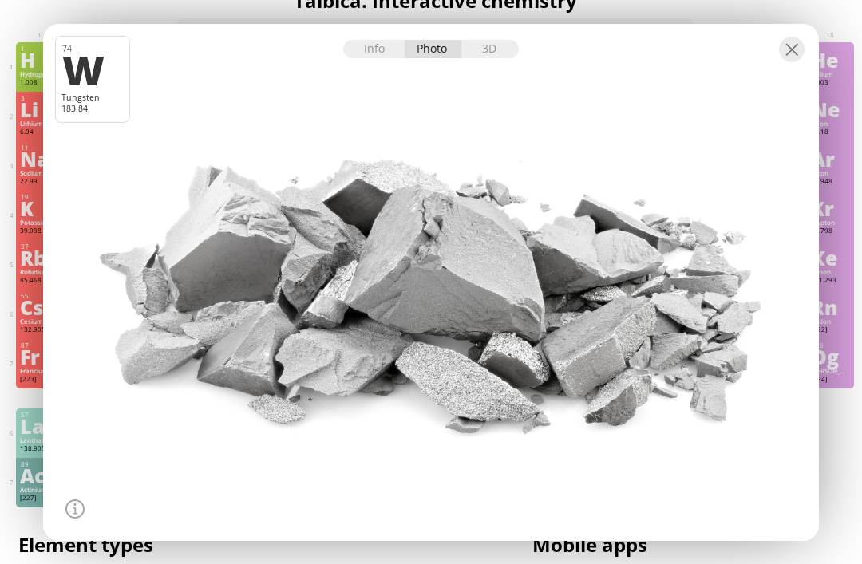
click at [794, 53] on div at bounding box center [792, 50] width 26 height 26
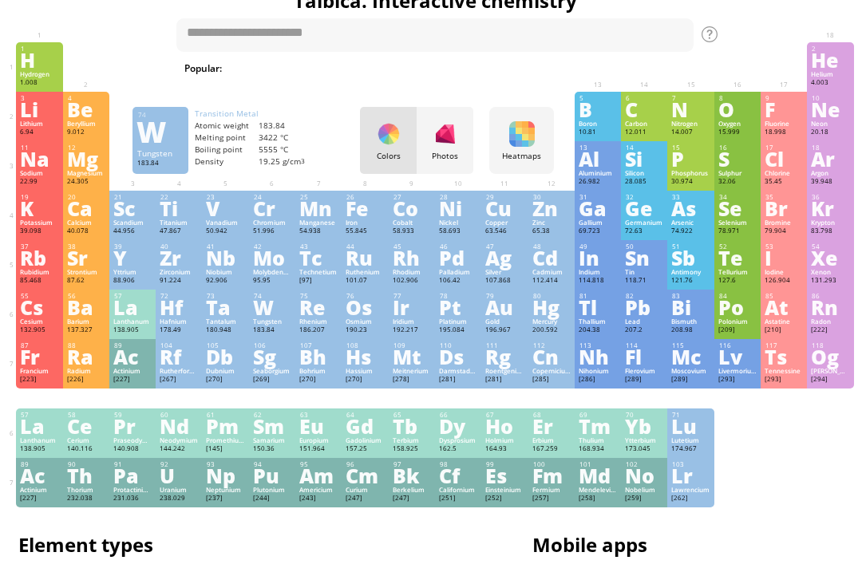
click at [77, 266] on div "Sr" at bounding box center [86, 258] width 38 height 18
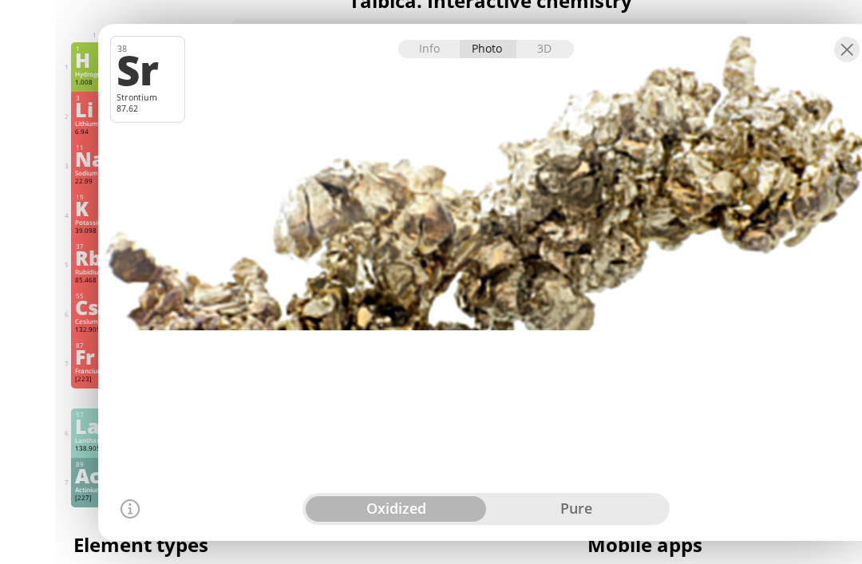
scroll to position [33, 4]
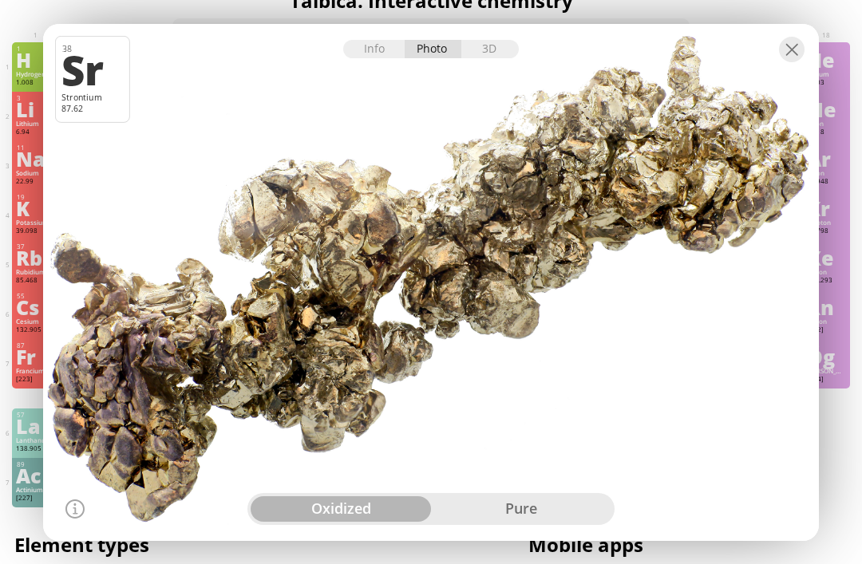
click at [503, 48] on div "3D" at bounding box center [489, 49] width 57 height 18
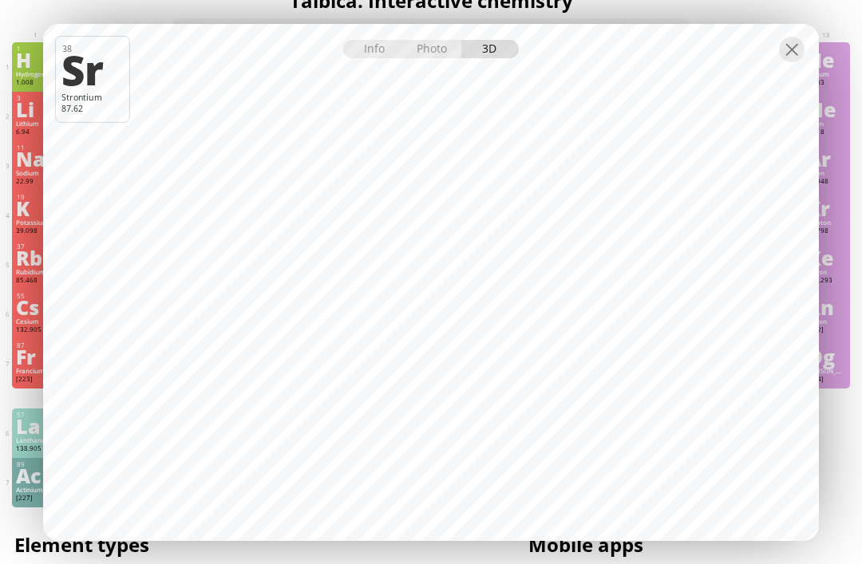
click at [802, 44] on div at bounding box center [792, 50] width 26 height 26
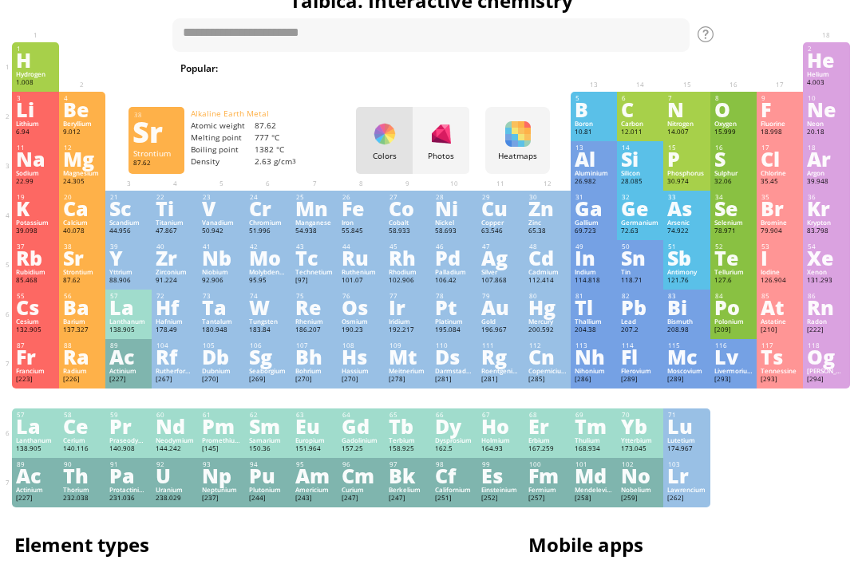
click at [359, 316] on div "Os" at bounding box center [360, 307] width 38 height 18
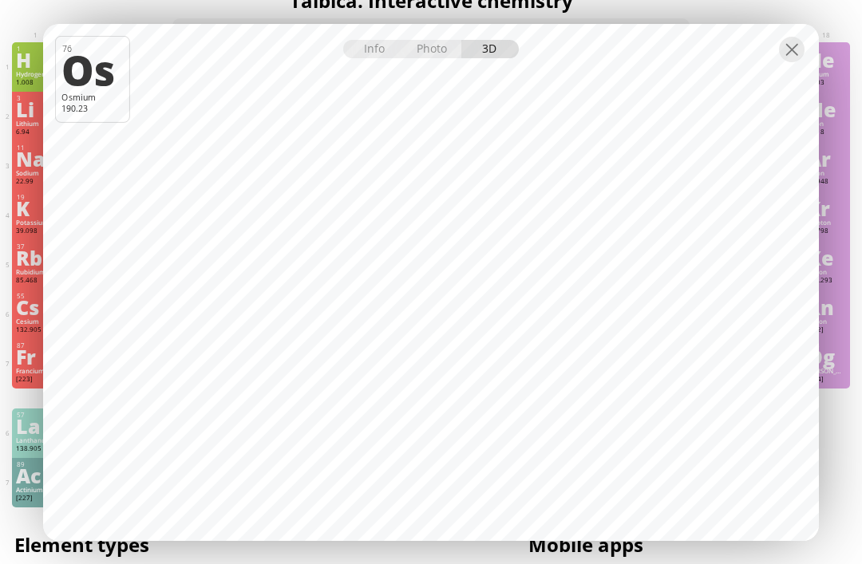
click at [798, 44] on div at bounding box center [792, 50] width 26 height 26
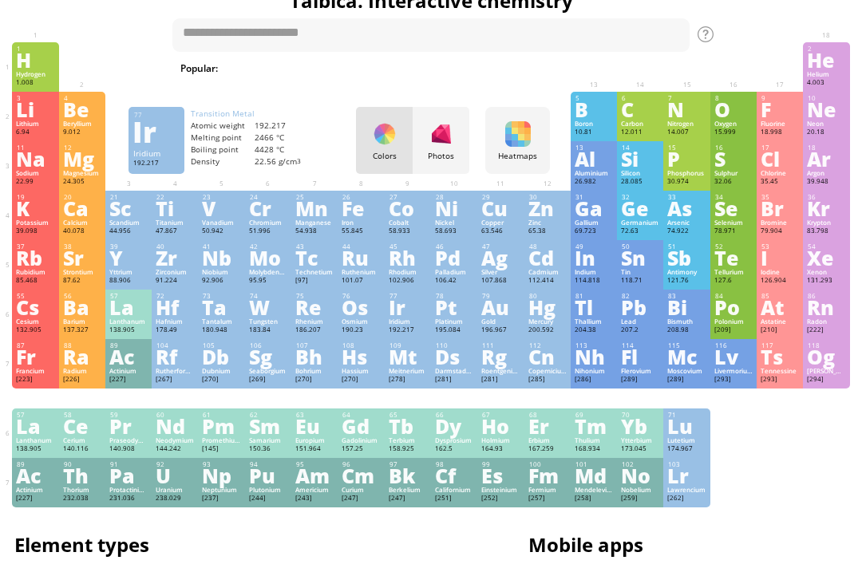
click at [406, 335] on div "192.217" at bounding box center [407, 330] width 38 height 10
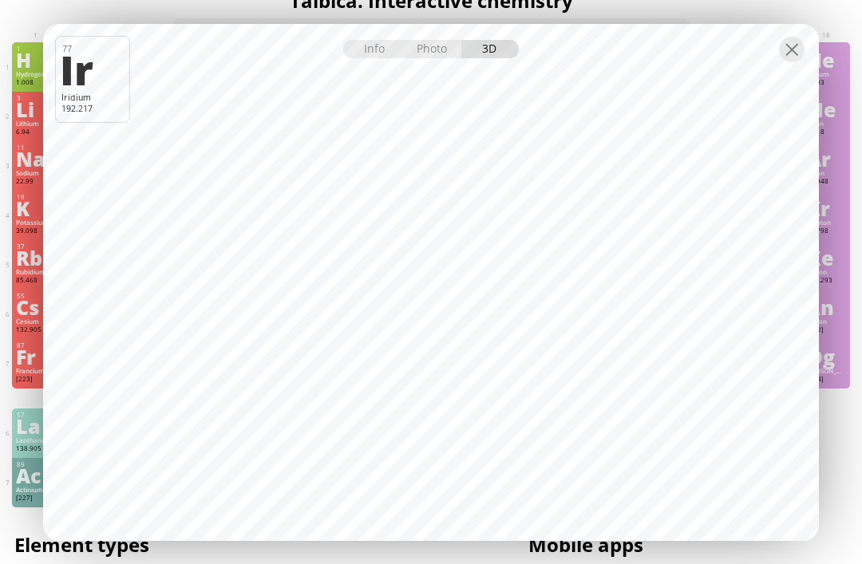
click at [797, 43] on div at bounding box center [792, 50] width 26 height 26
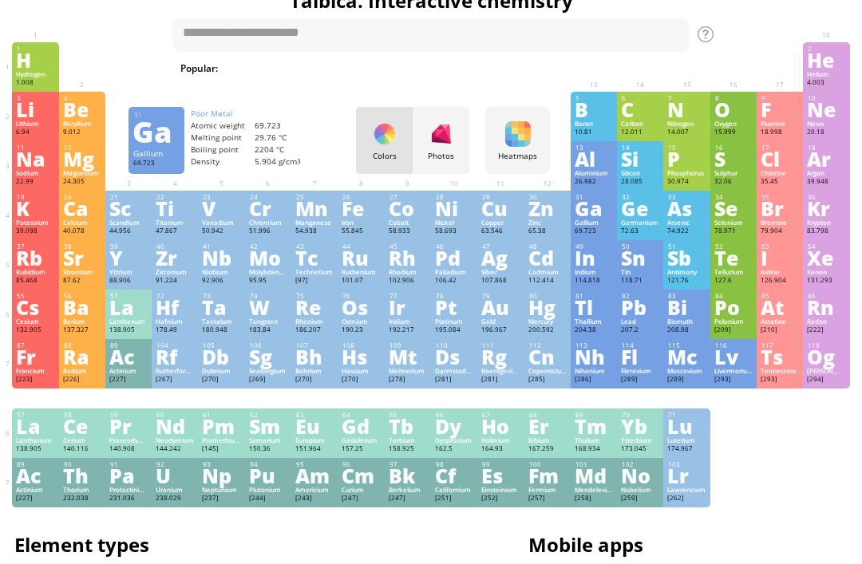
click at [584, 217] on div "Ga" at bounding box center [593, 208] width 38 height 18
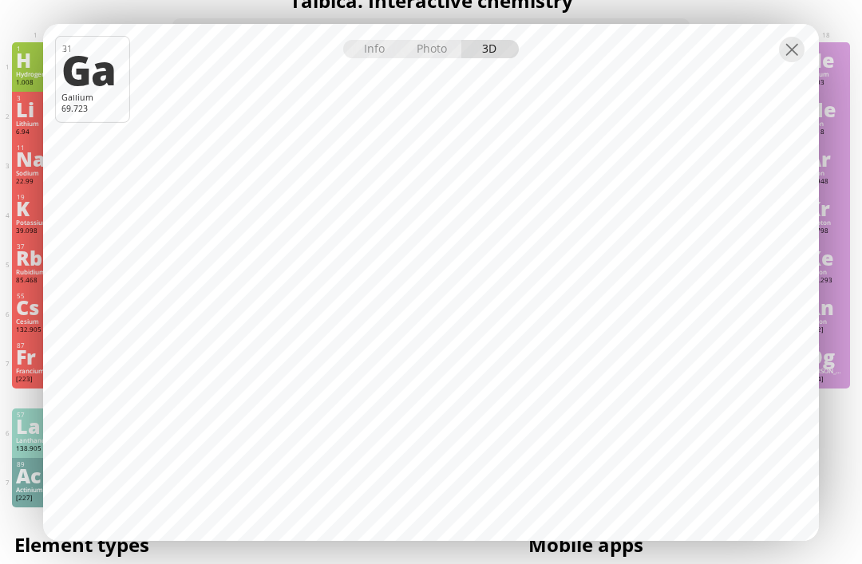
click at [455, 47] on div "Photo" at bounding box center [432, 49] width 57 height 18
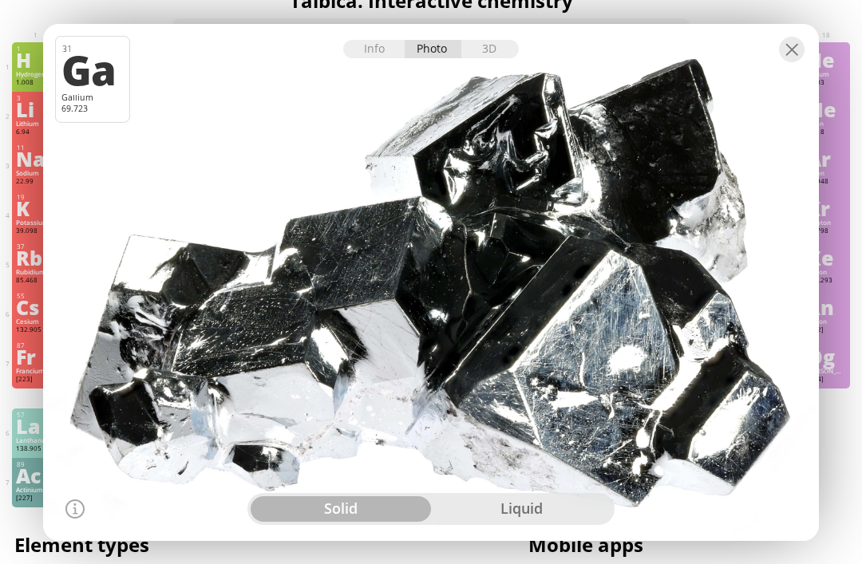
click at [479, 518] on div "liquid" at bounding box center [521, 509] width 180 height 26
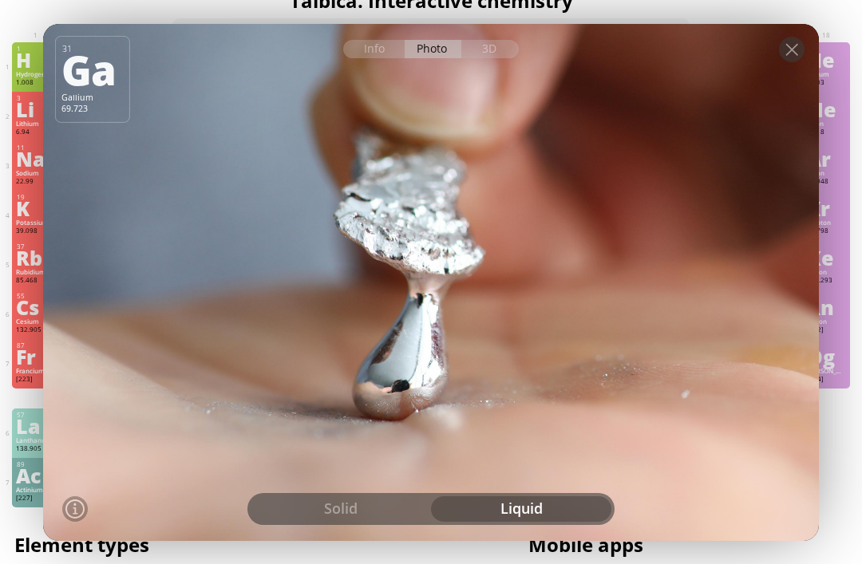
click at [357, 508] on div "solid" at bounding box center [340, 509] width 180 height 26
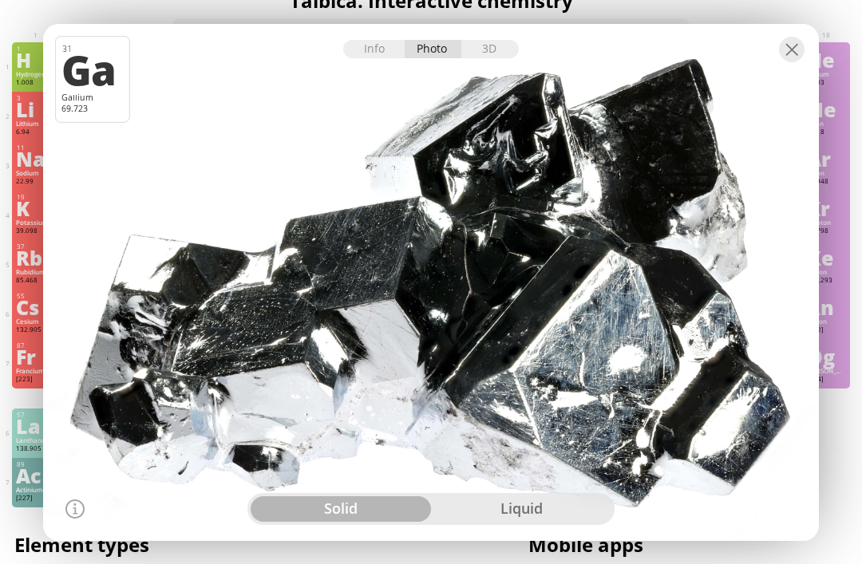
click at [471, 505] on div "liquid" at bounding box center [521, 509] width 180 height 26
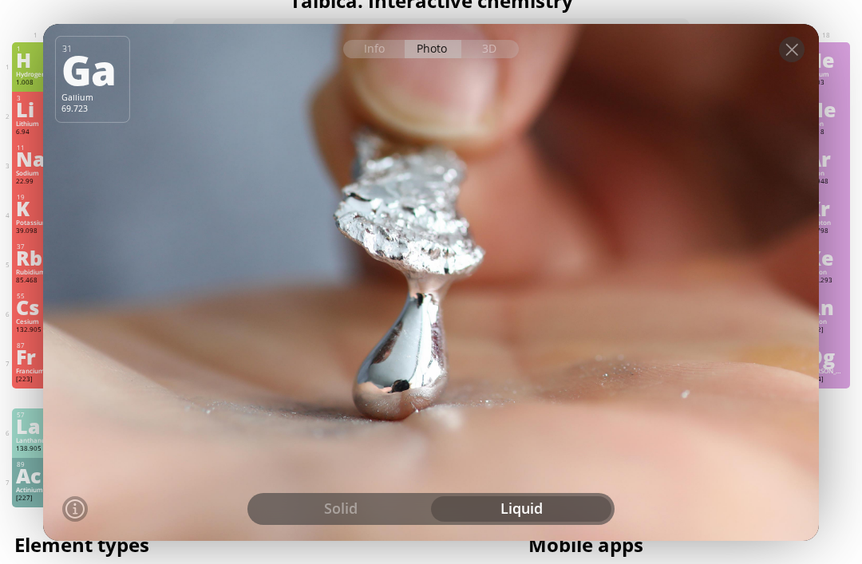
click at [365, 510] on div "solid" at bounding box center [340, 509] width 180 height 26
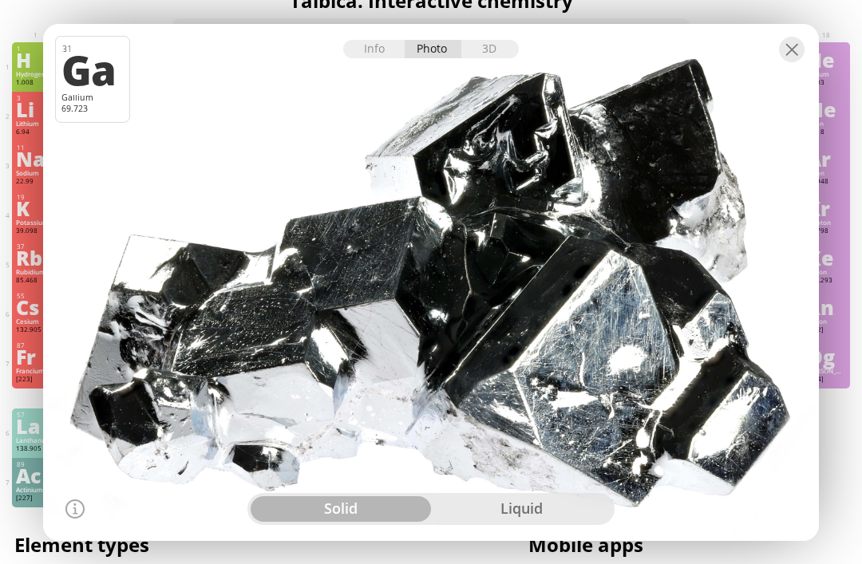
click at [496, 49] on div "3D" at bounding box center [489, 49] width 57 height 18
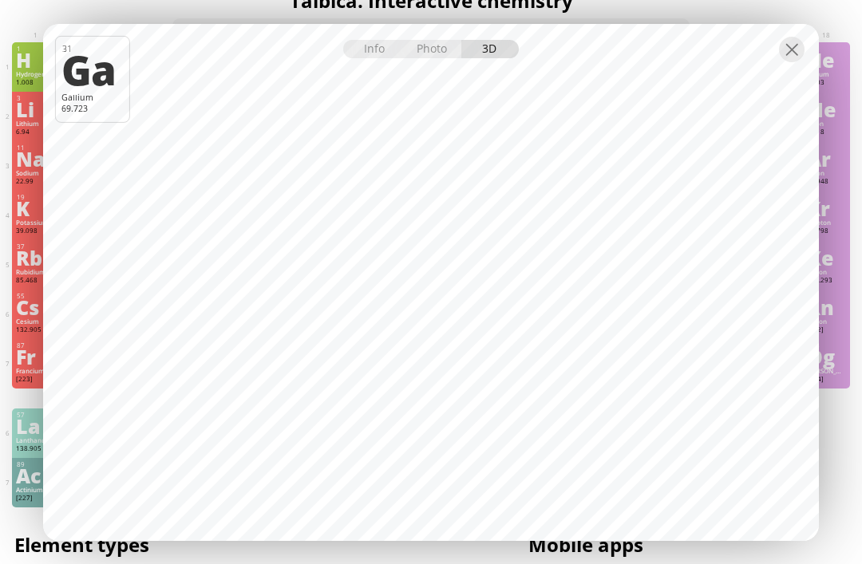
click at [794, 58] on div at bounding box center [792, 50] width 26 height 26
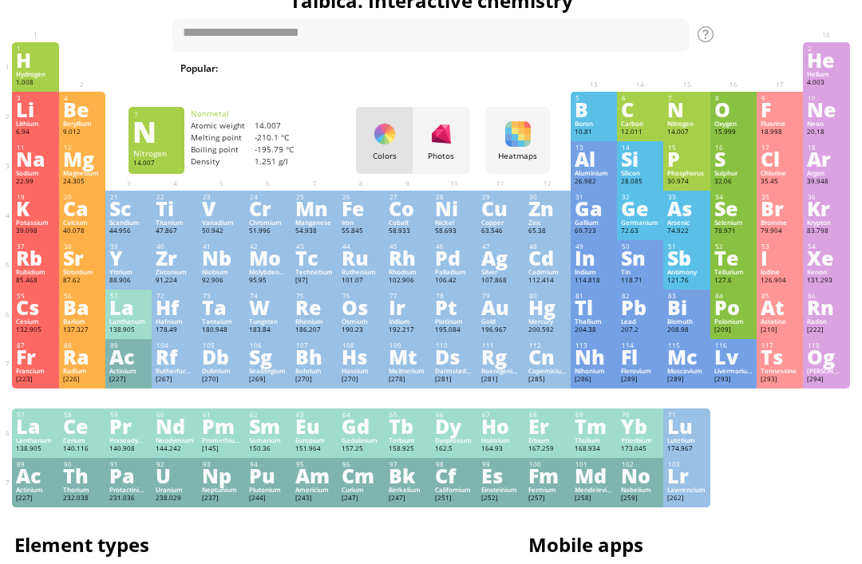
click at [687, 118] on div "N" at bounding box center [686, 110] width 38 height 18
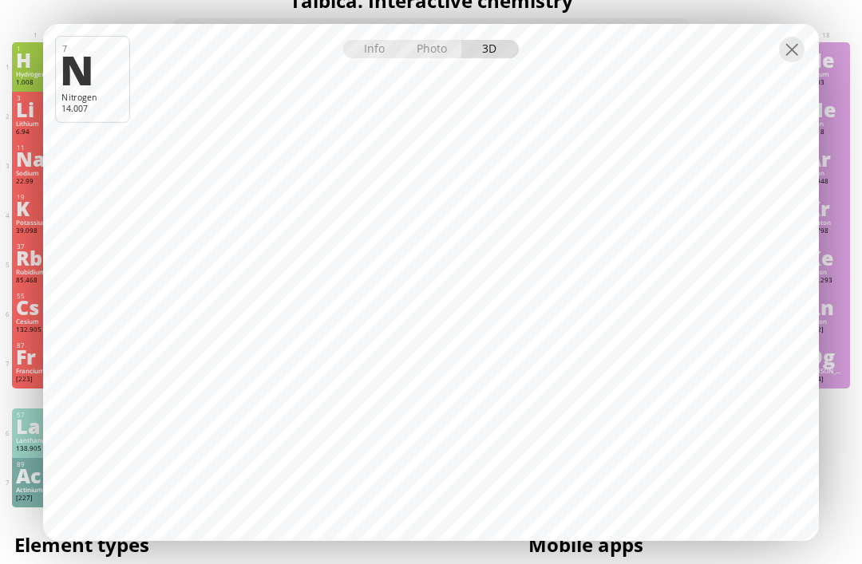
click at [796, 50] on div at bounding box center [792, 50] width 26 height 26
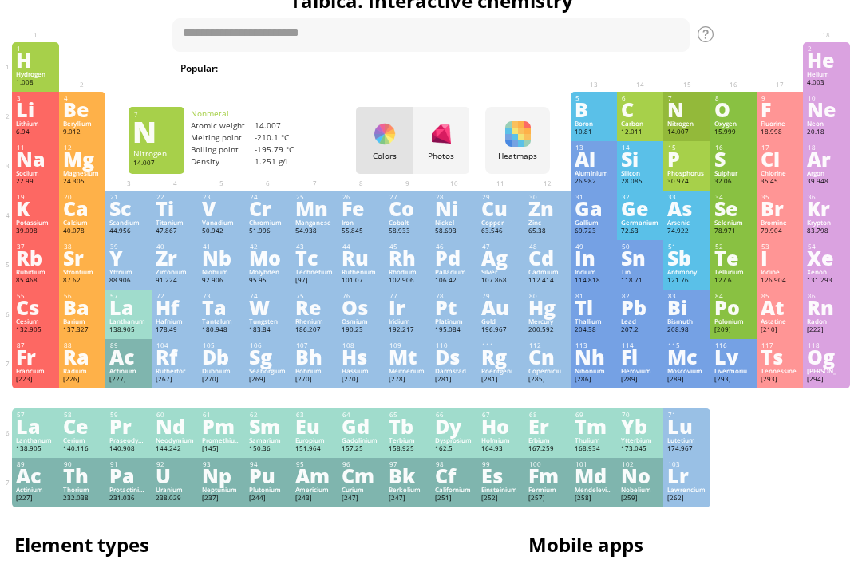
click at [791, 53] on div at bounding box center [779, 50] width 38 height 10
click at [790, 125] on div "Fluorine" at bounding box center [779, 124] width 38 height 8
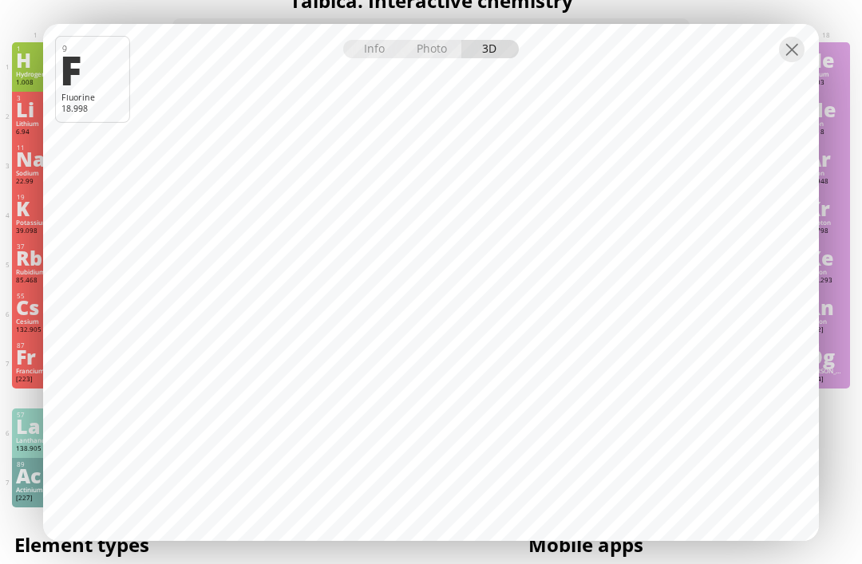
click at [435, 53] on div "Photo" at bounding box center [432, 49] width 57 height 18
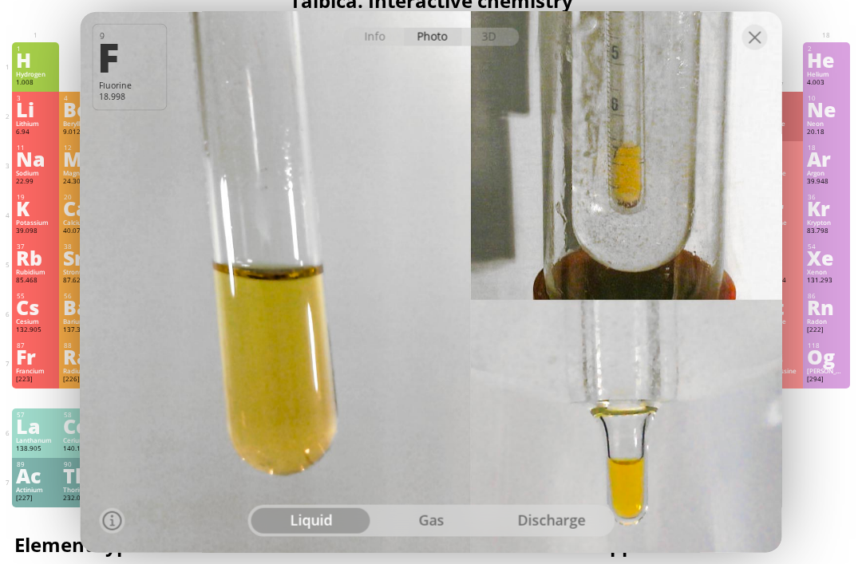
click at [415, 523] on div "gas" at bounding box center [431, 521] width 120 height 26
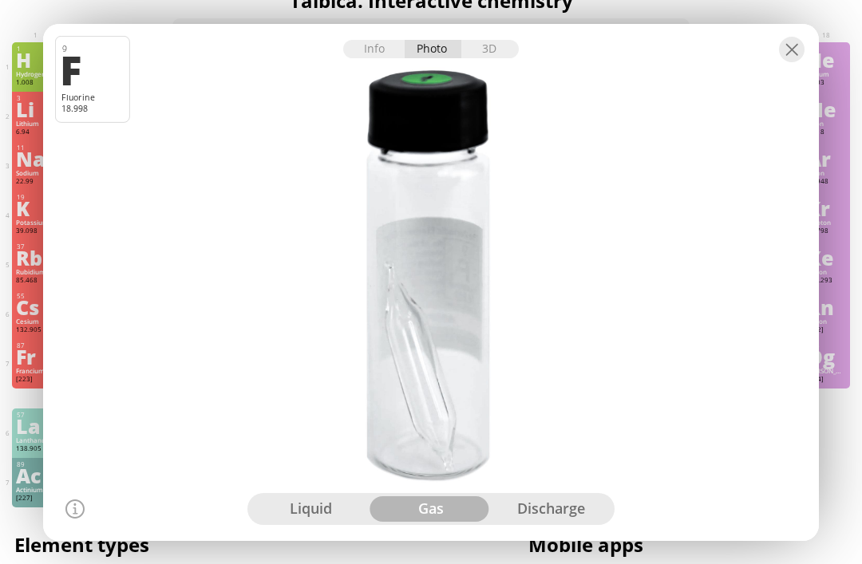
click at [529, 502] on div "discharge" at bounding box center [551, 509] width 120 height 26
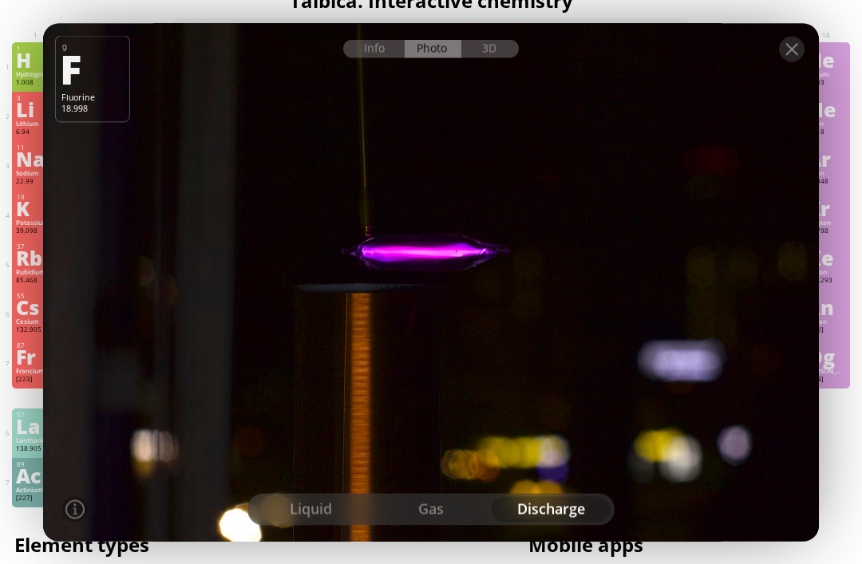
click at [383, 52] on div "Info" at bounding box center [373, 48] width 61 height 18
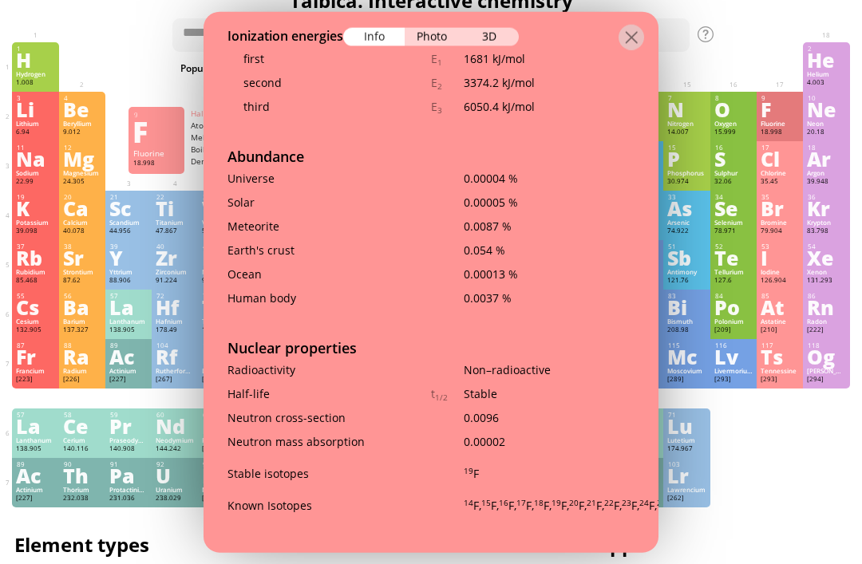
scroll to position [2810, 0]
click at [631, 26] on div at bounding box center [631, 37] width 26 height 26
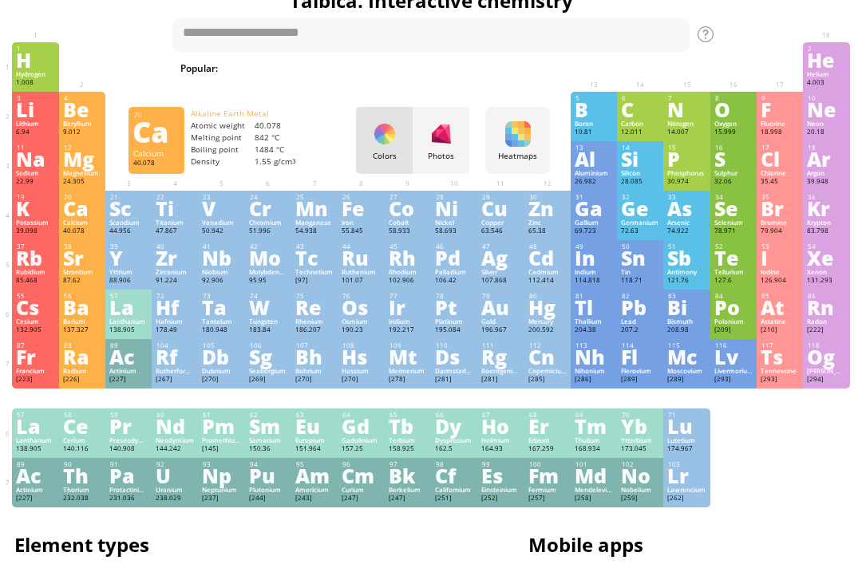
click at [91, 217] on div "Ca" at bounding box center [82, 208] width 38 height 18
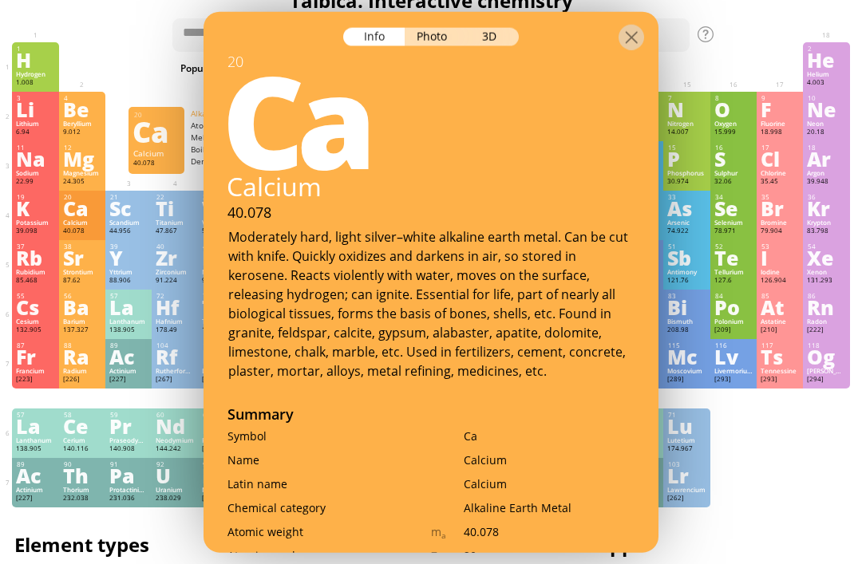
scroll to position [0, 0]
click at [436, 27] on div "Photo" at bounding box center [432, 36] width 57 height 18
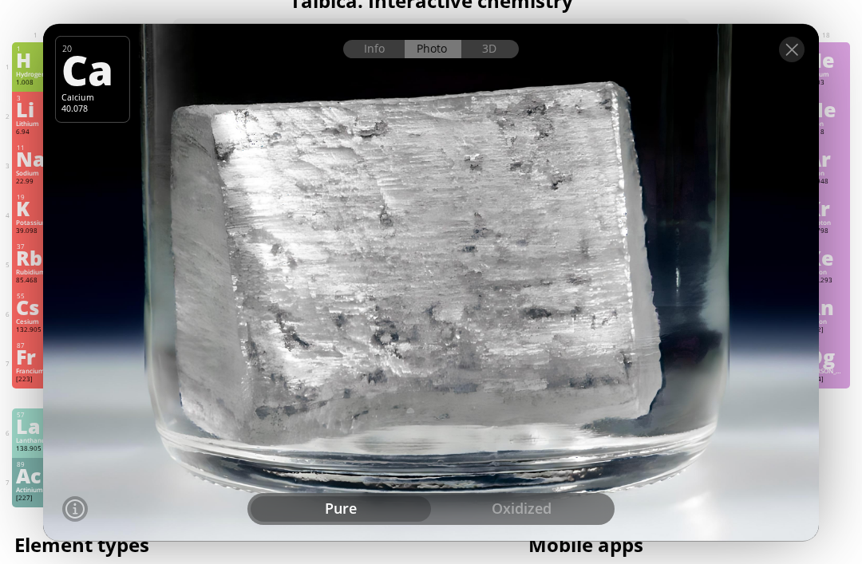
click at [480, 505] on div "oxidized" at bounding box center [521, 509] width 180 height 26
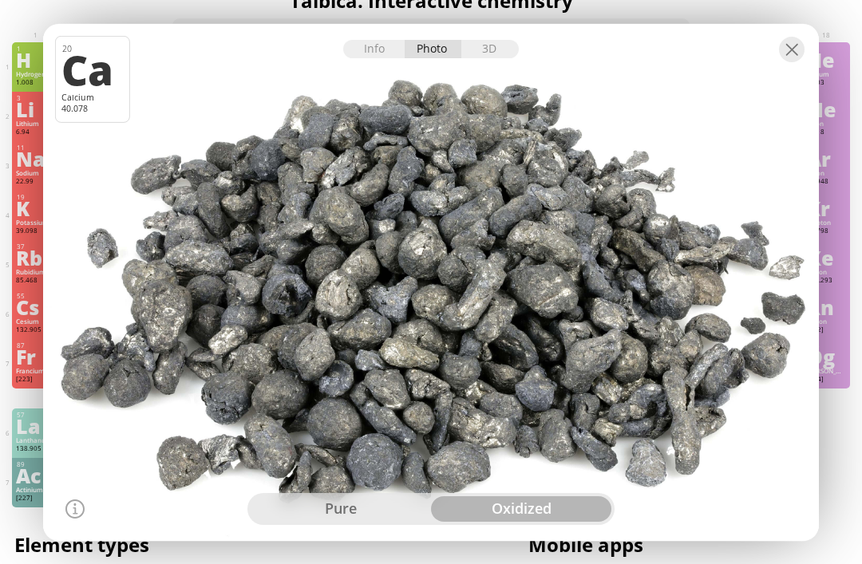
click at [354, 497] on div "pure" at bounding box center [340, 509] width 180 height 26
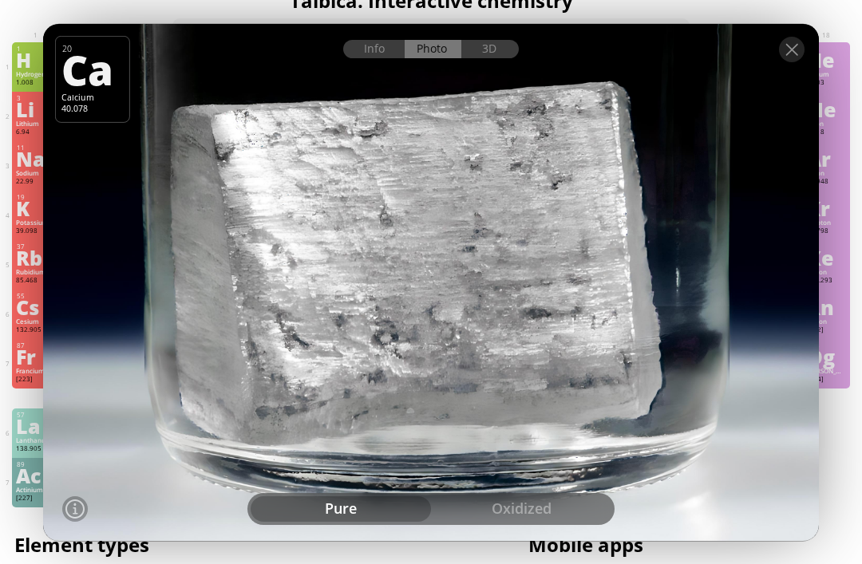
click at [488, 60] on div at bounding box center [430, 282] width 783 height 522
click at [491, 53] on div "3D" at bounding box center [489, 49] width 57 height 18
